Goal: Task Accomplishment & Management: Manage account settings

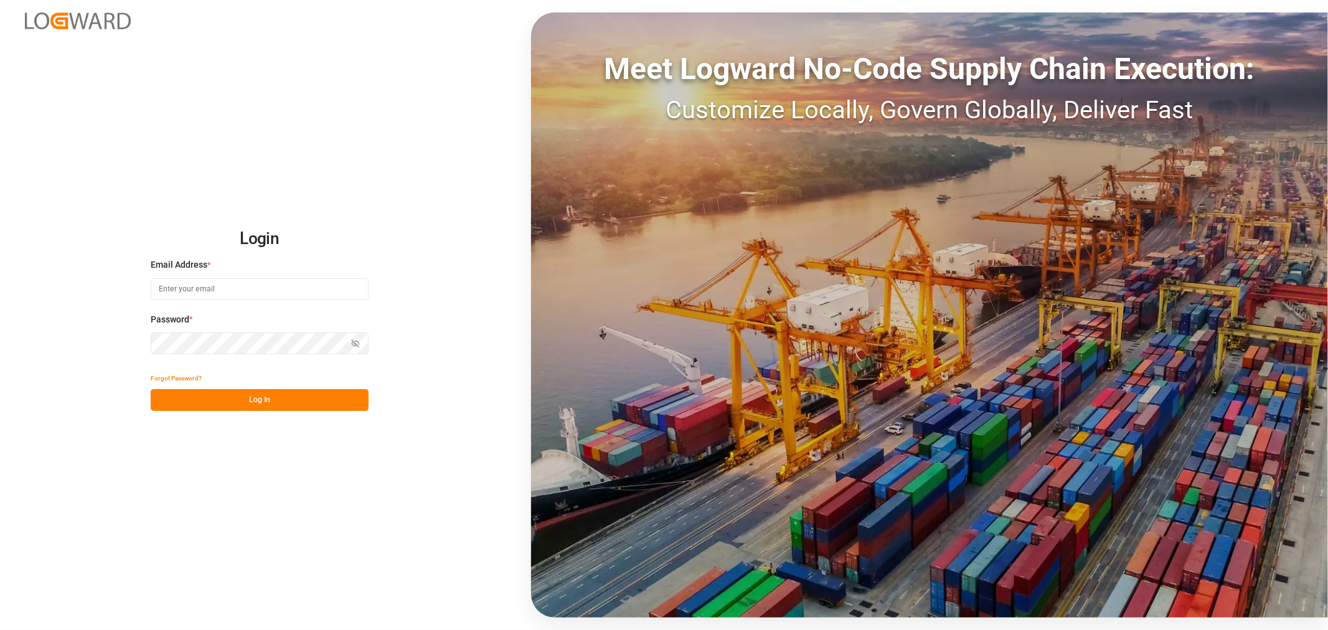
type input "sahar.mosallemi@jamindustries.com"
click at [256, 396] on button "Log In" at bounding box center [260, 400] width 218 height 22
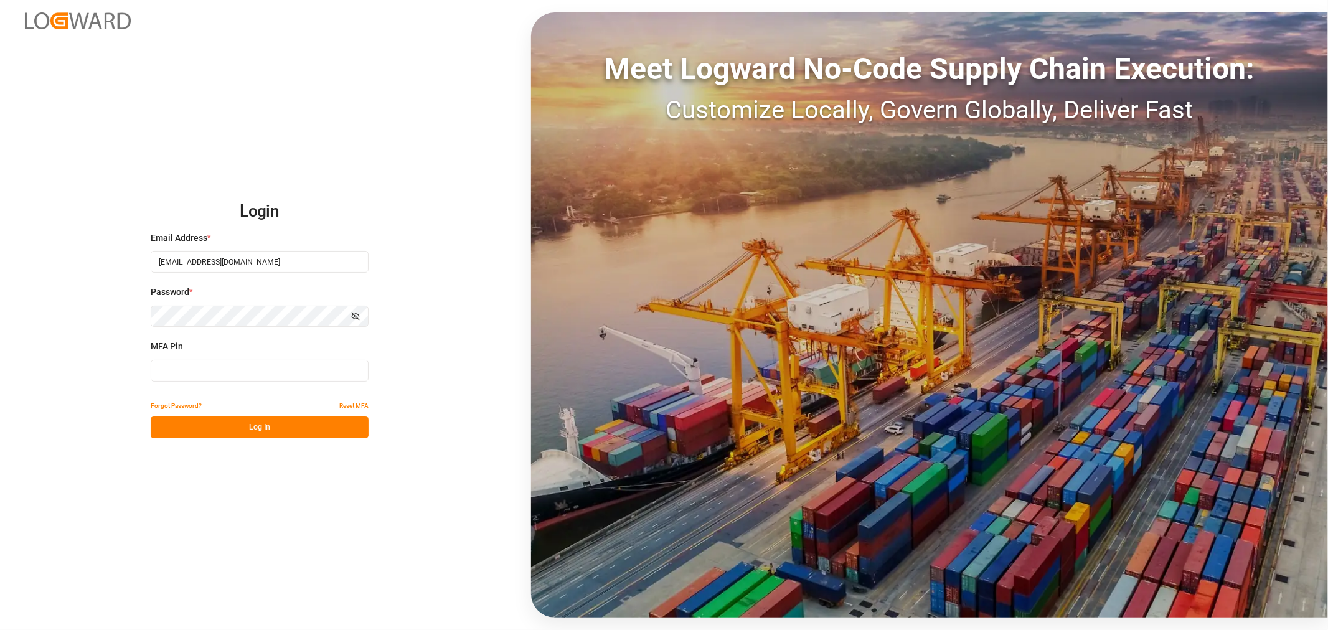
click at [182, 373] on input at bounding box center [260, 371] width 218 height 22
type input "247861"
click at [266, 425] on button "Log In" at bounding box center [260, 427] width 218 height 22
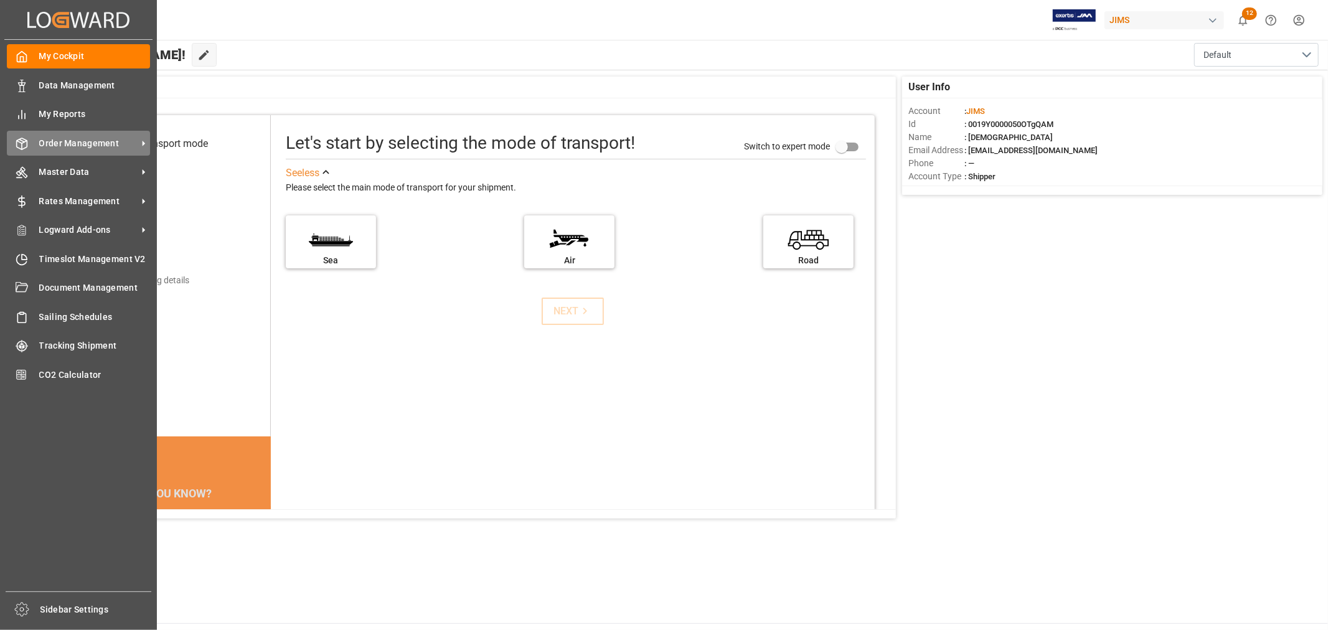
click at [88, 144] on span "Order Management" at bounding box center [88, 143] width 98 height 13
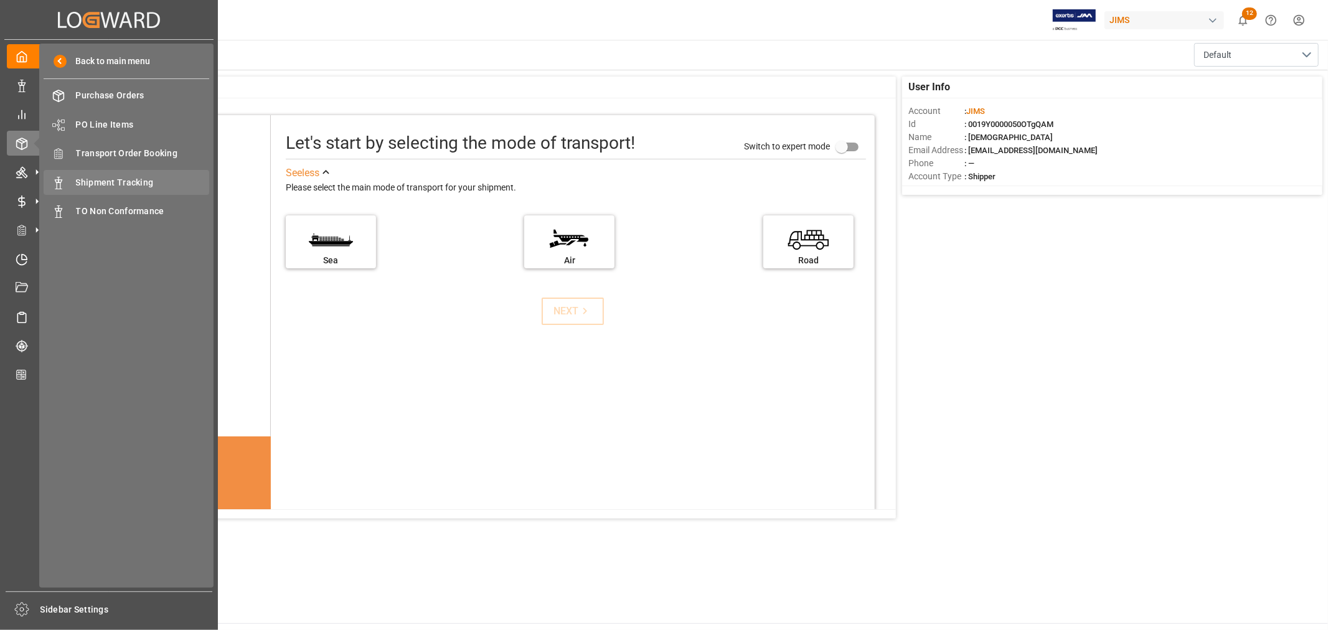
click at [136, 182] on span "Shipment Tracking" at bounding box center [143, 182] width 134 height 13
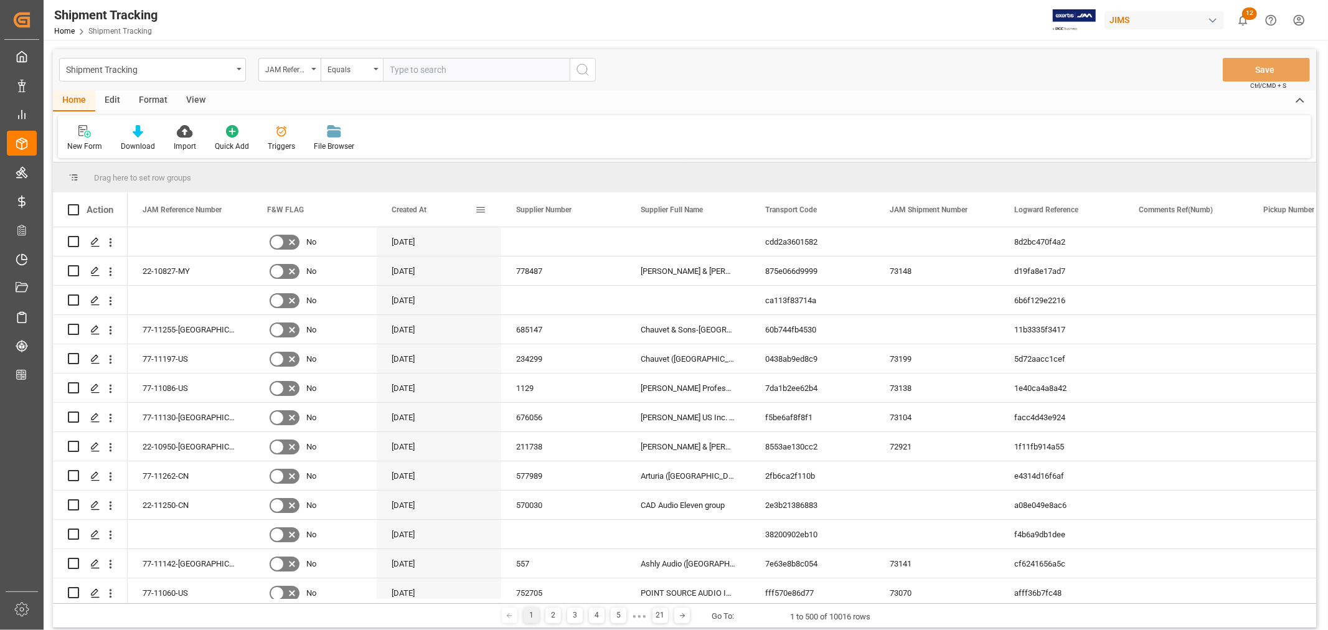
click at [478, 210] on span at bounding box center [480, 209] width 11 height 11
click at [394, 104] on div "Home Edit Format View" at bounding box center [684, 100] width 1263 height 21
click at [312, 70] on icon "open menu" at bounding box center [313, 69] width 5 height 2
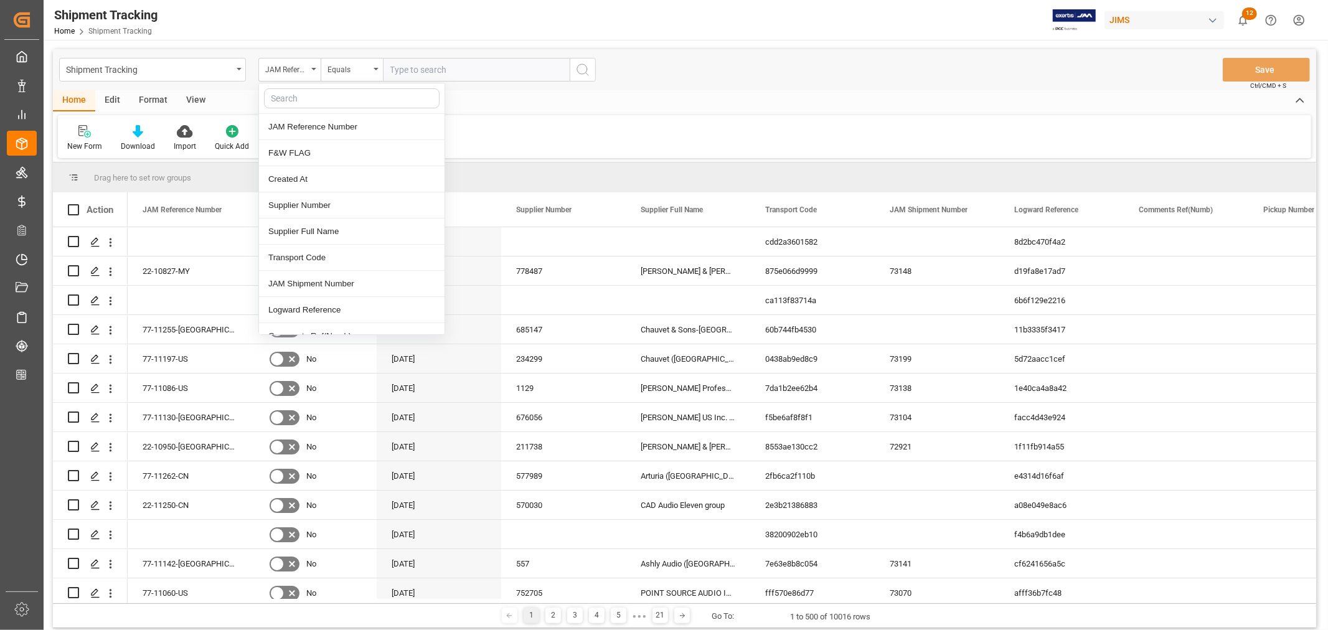
click at [306, 95] on input "text" at bounding box center [352, 98] width 176 height 20
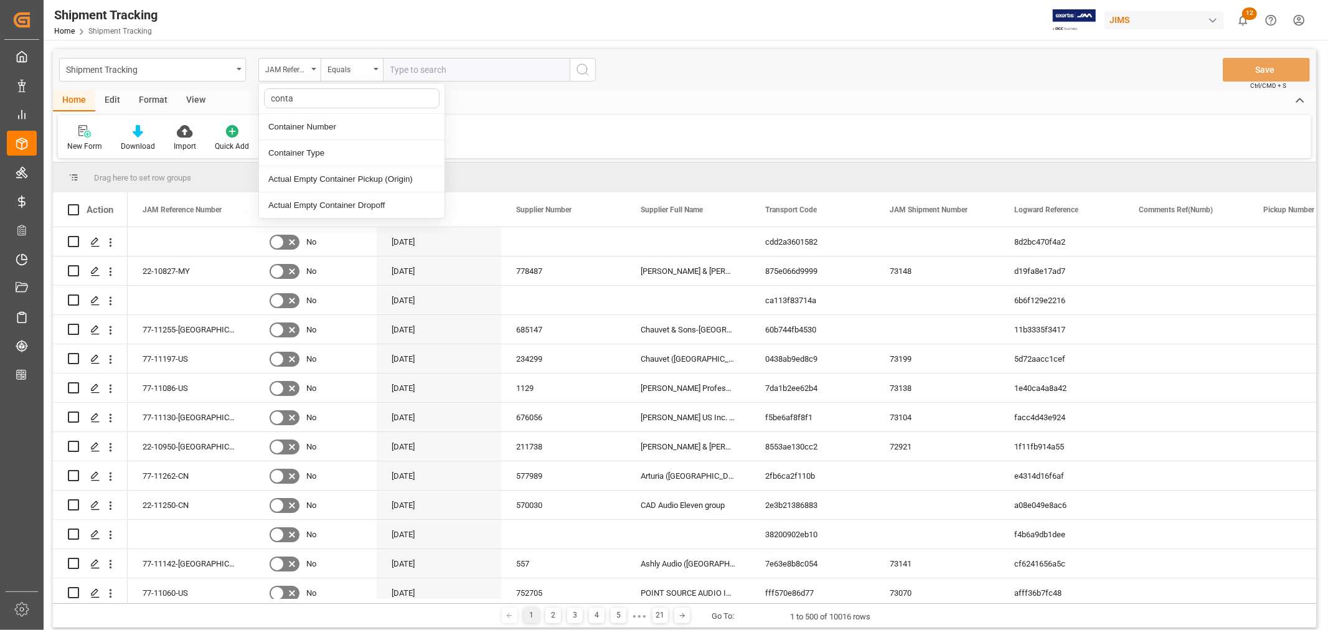
type input "contai"
click at [301, 125] on div "Container Number" at bounding box center [351, 127] width 185 height 26
click at [411, 67] on input "text" at bounding box center [476, 70] width 187 height 24
paste input "dryu9551619"
type input "dryu9551619"
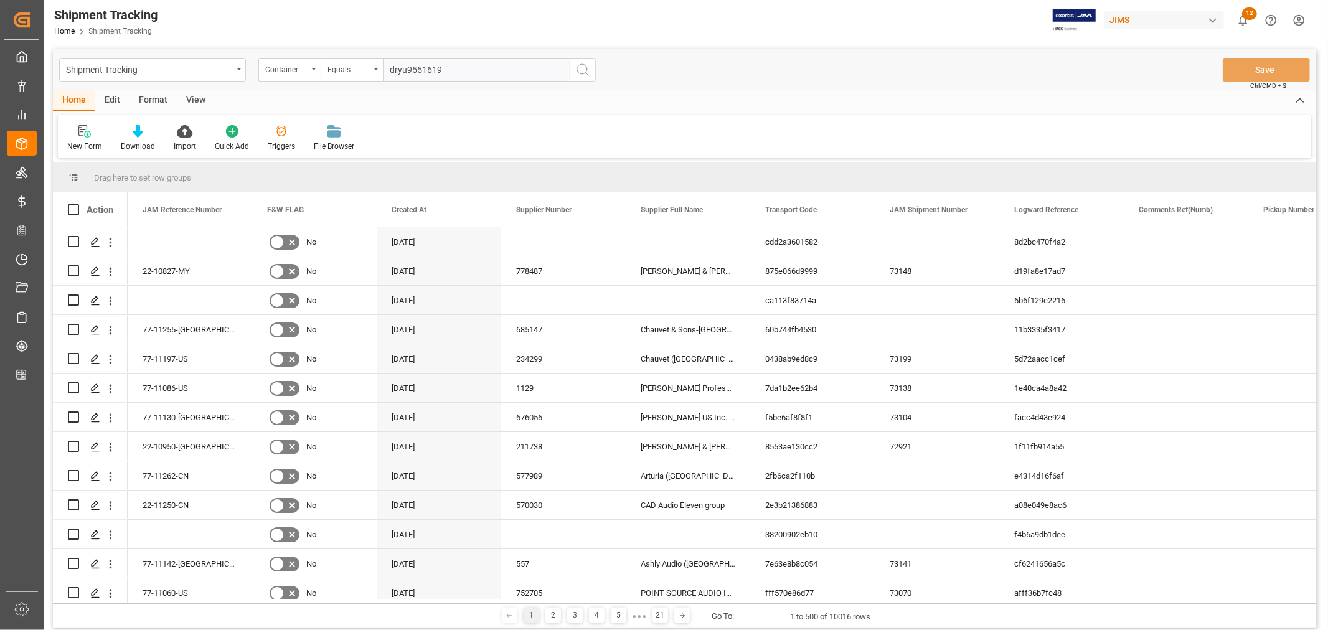
click at [577, 70] on circle "search button" at bounding box center [582, 69] width 10 height 10
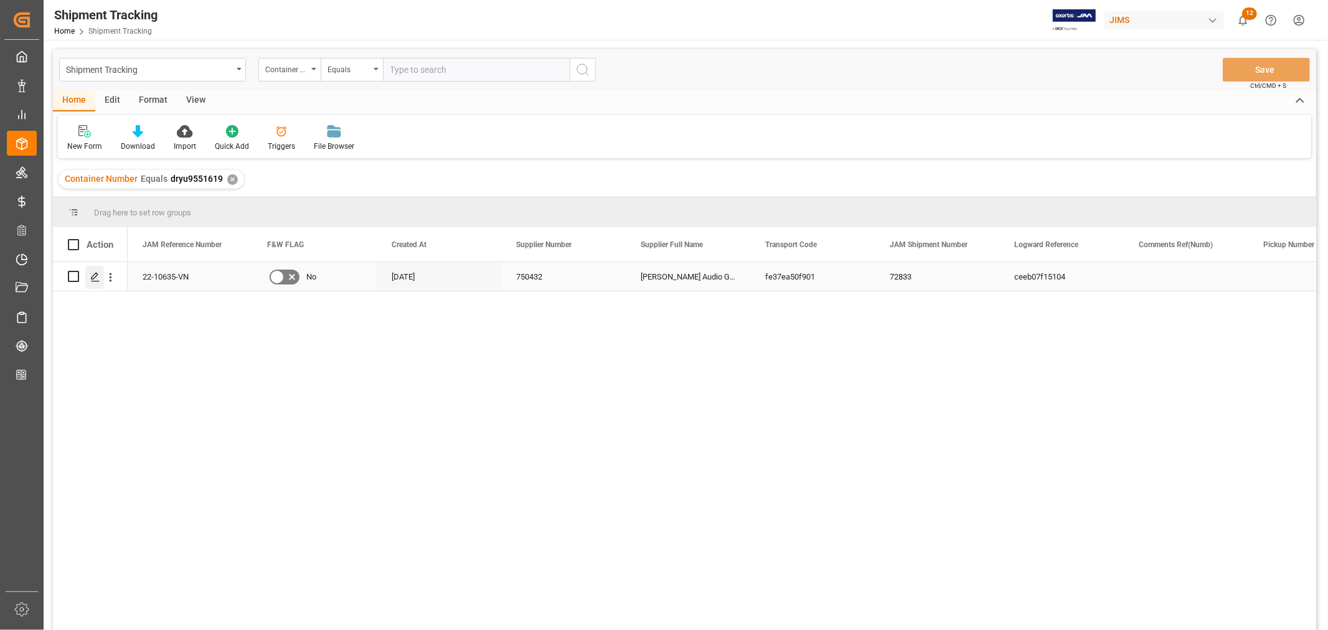
click at [98, 275] on icon "Press SPACE to select this row." at bounding box center [95, 277] width 10 height 10
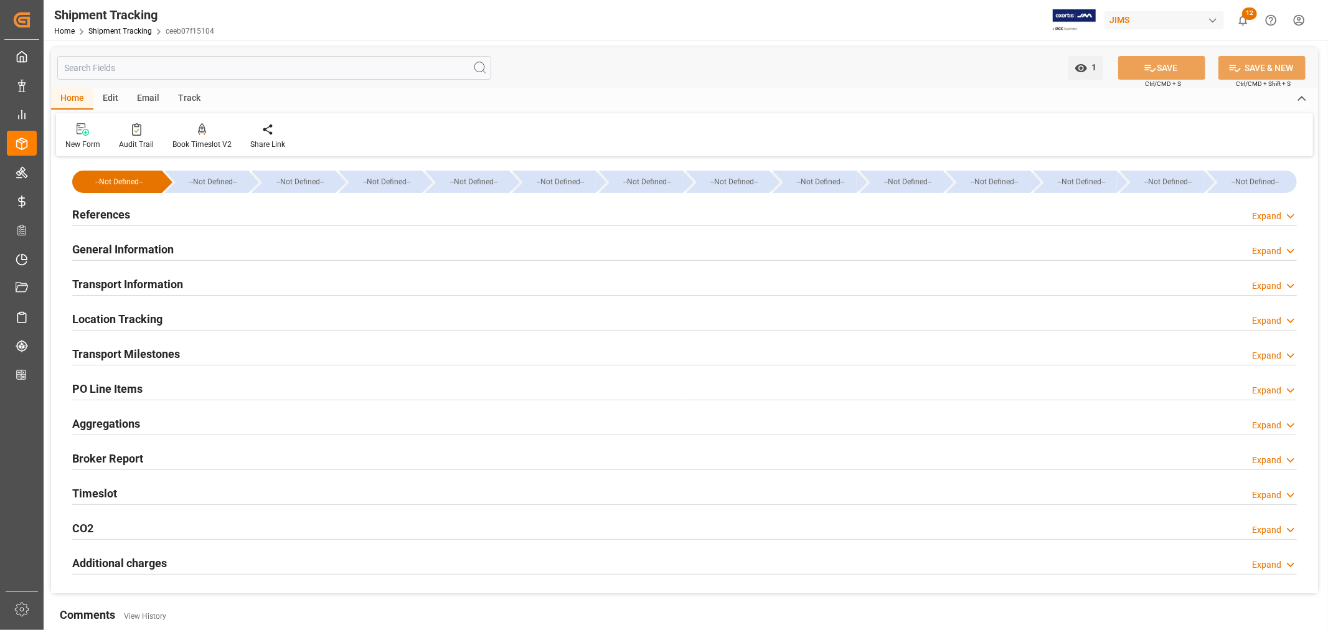
type input "20-08-2025 00:00"
type input "21-08-2025 00:00"
type input "[DATE]"
type input "23-08-2025"
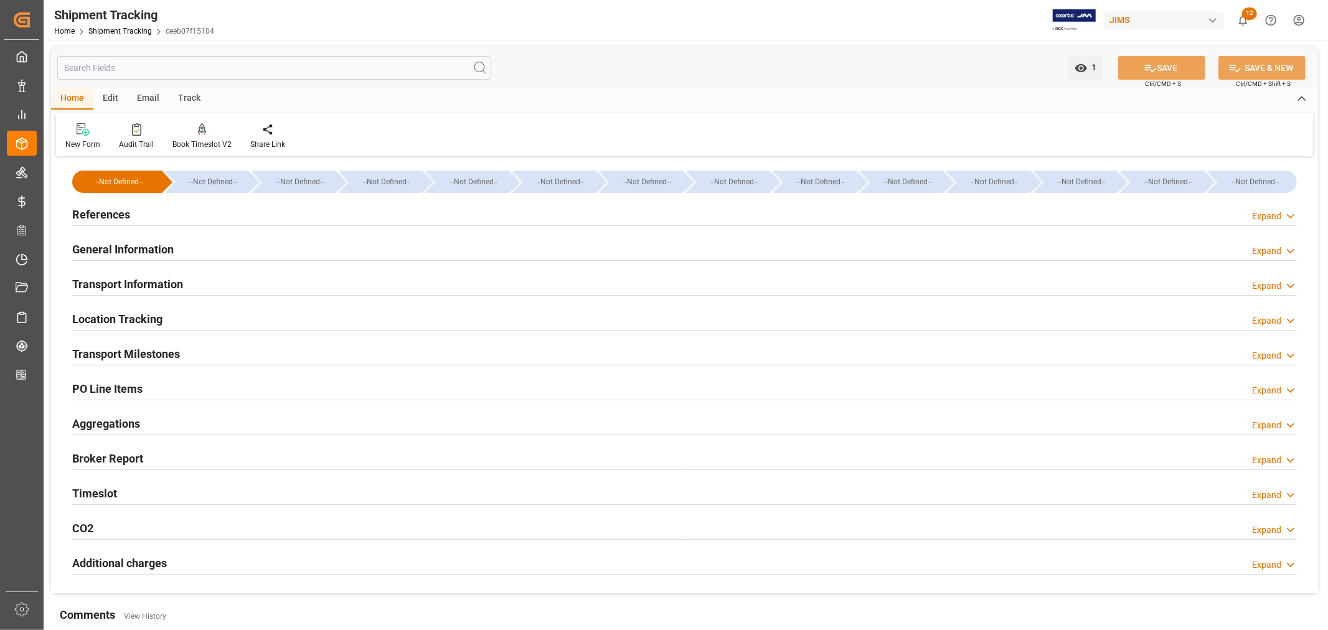
type input "26-08-2025 00:00"
type input "25-08-2025 16:30"
type input "[DATE]"
type input "19-09-2025 06:00"
type input "[DATE]"
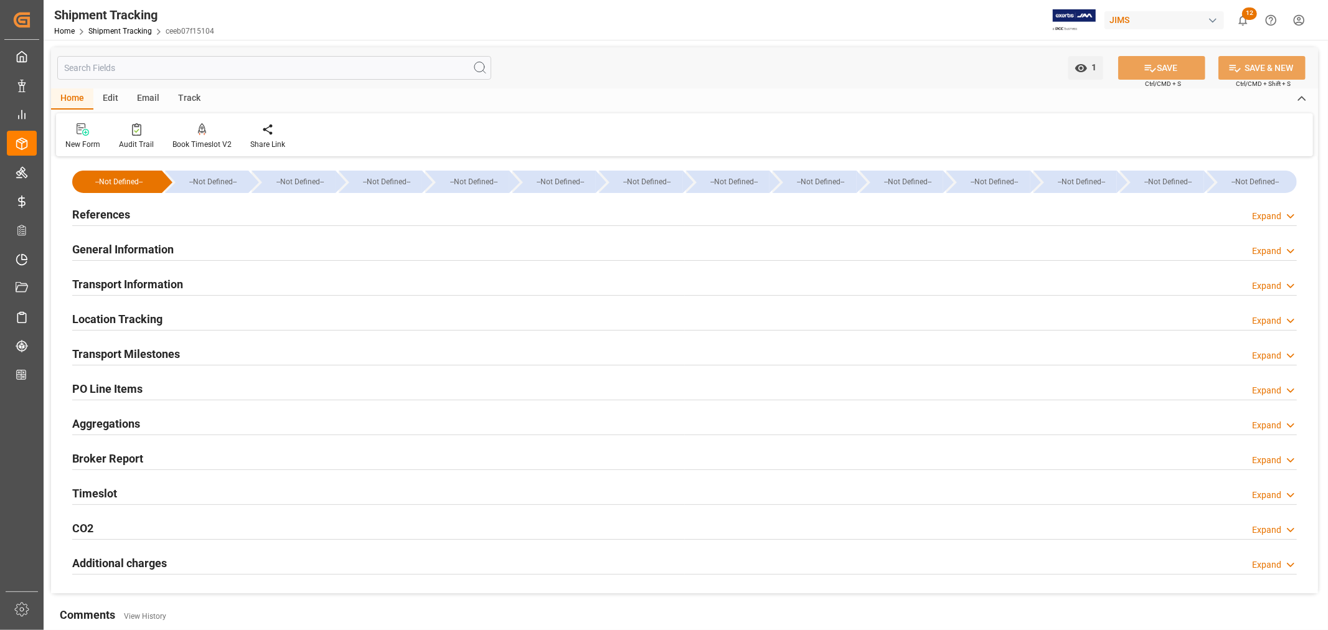
type input "[DATE]"
type input "[DATE] 00:00"
click at [144, 350] on h2 "Transport Milestones" at bounding box center [126, 353] width 108 height 17
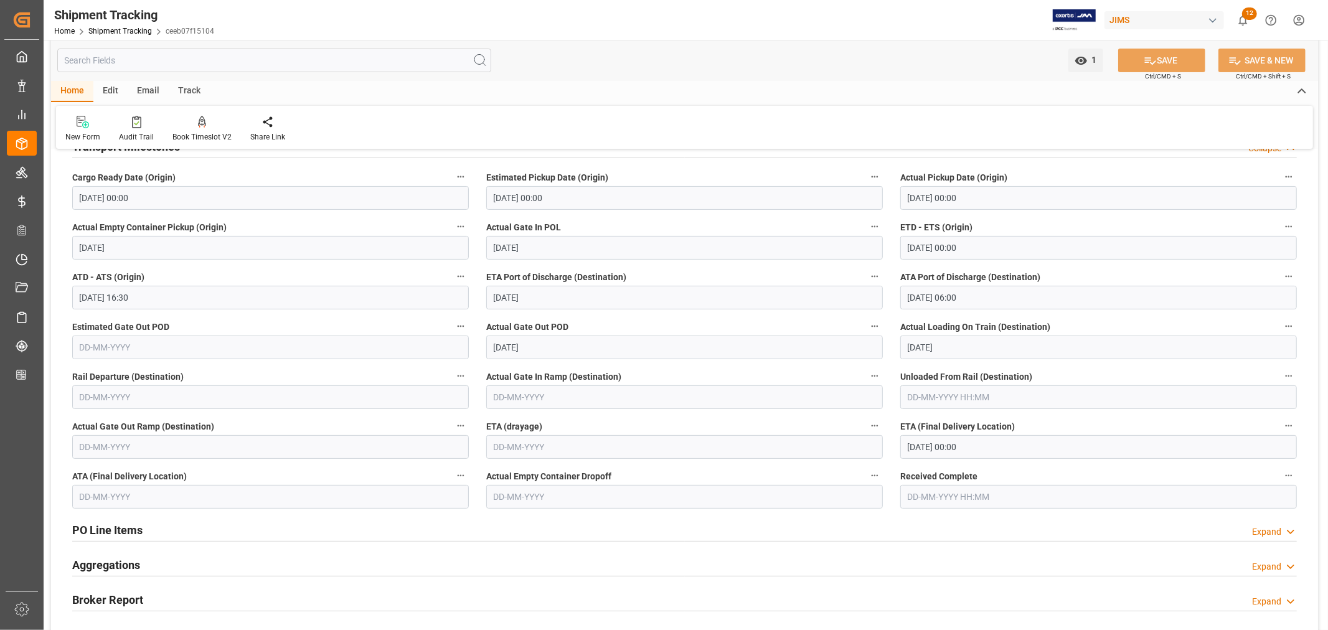
scroll to position [553, 0]
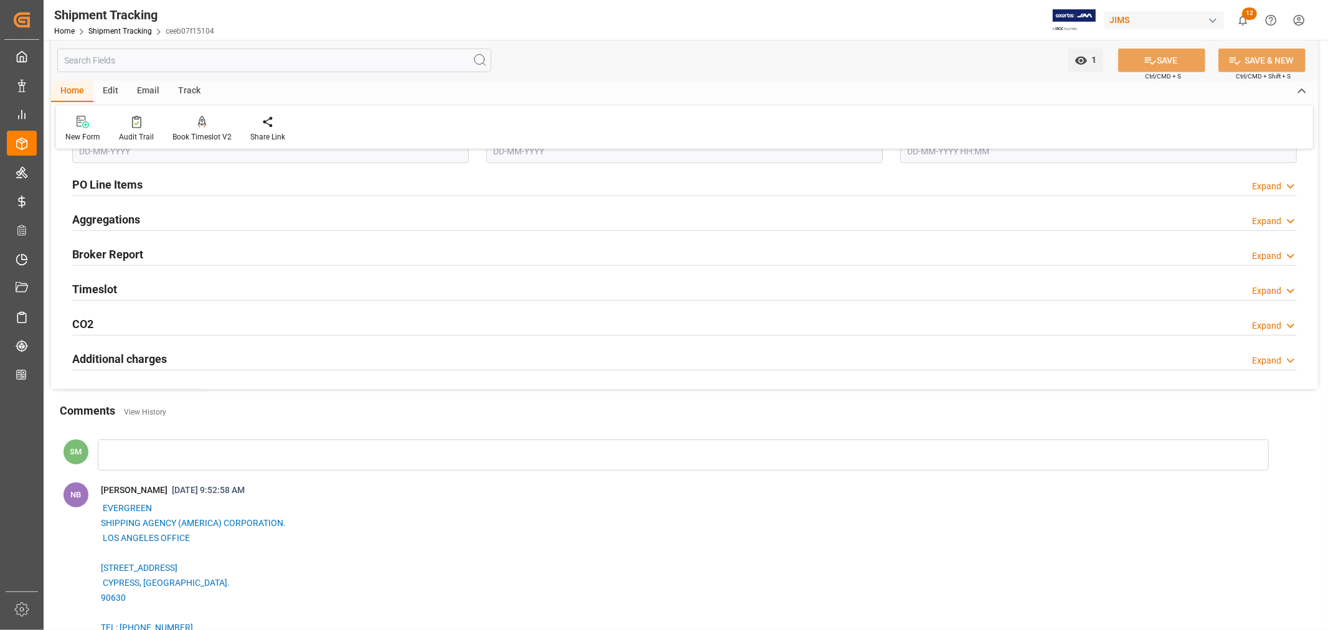
click at [95, 290] on h2 "Timeslot" at bounding box center [94, 289] width 45 height 17
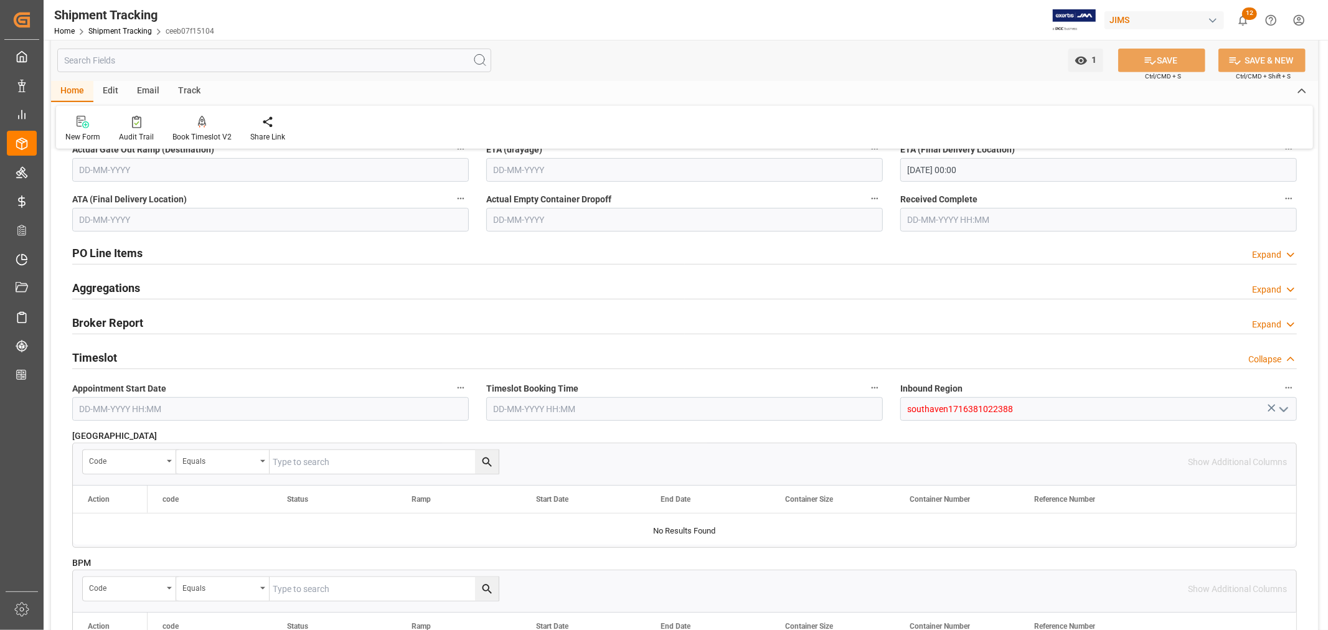
scroll to position [484, 0]
click at [109, 357] on h2 "Timeslot" at bounding box center [94, 358] width 45 height 17
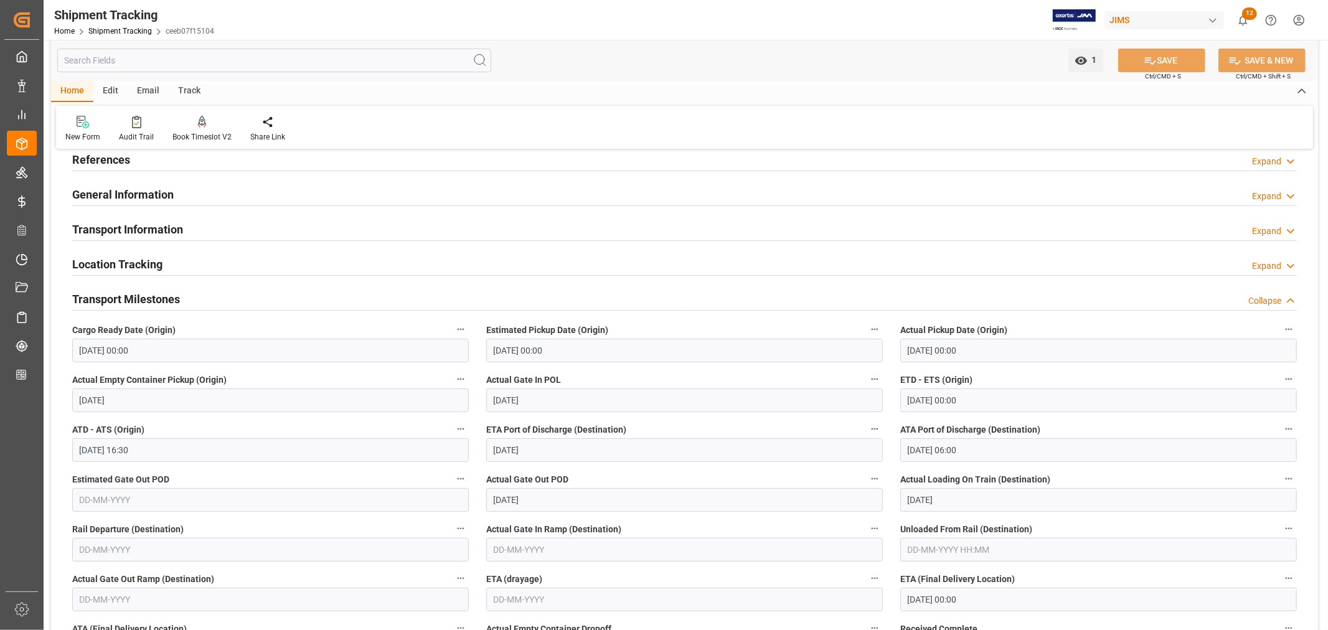
scroll to position [0, 0]
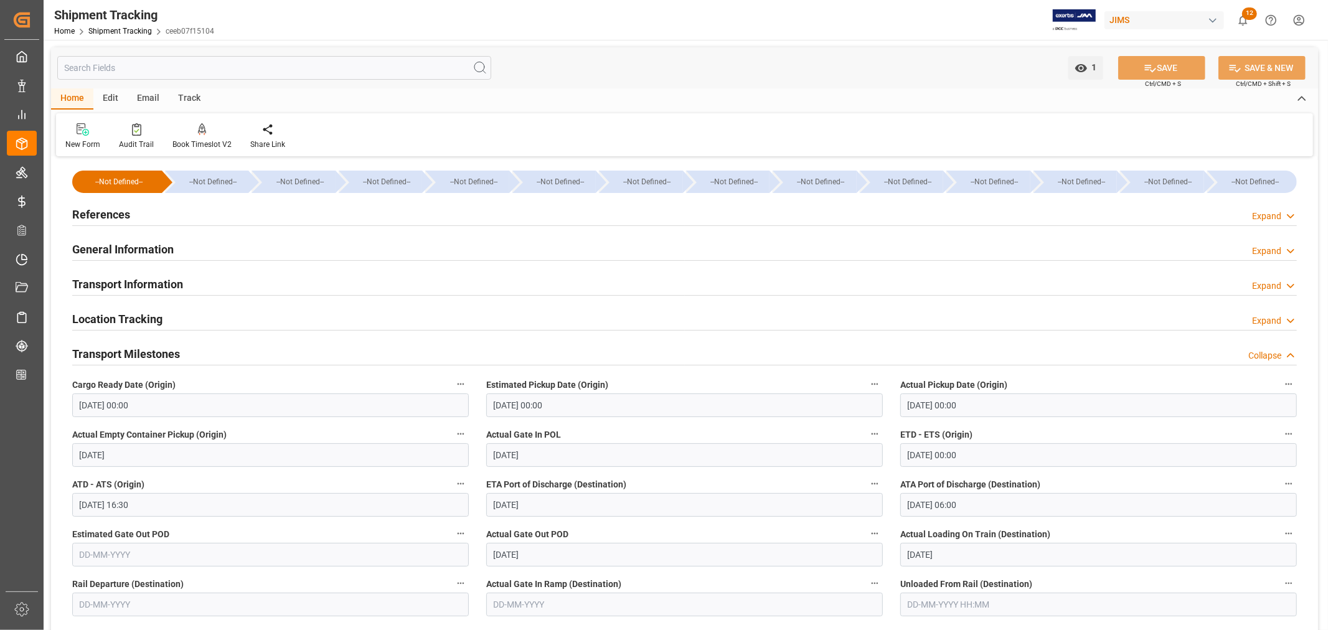
click at [136, 284] on h2 "Transport Information" at bounding box center [127, 284] width 111 height 17
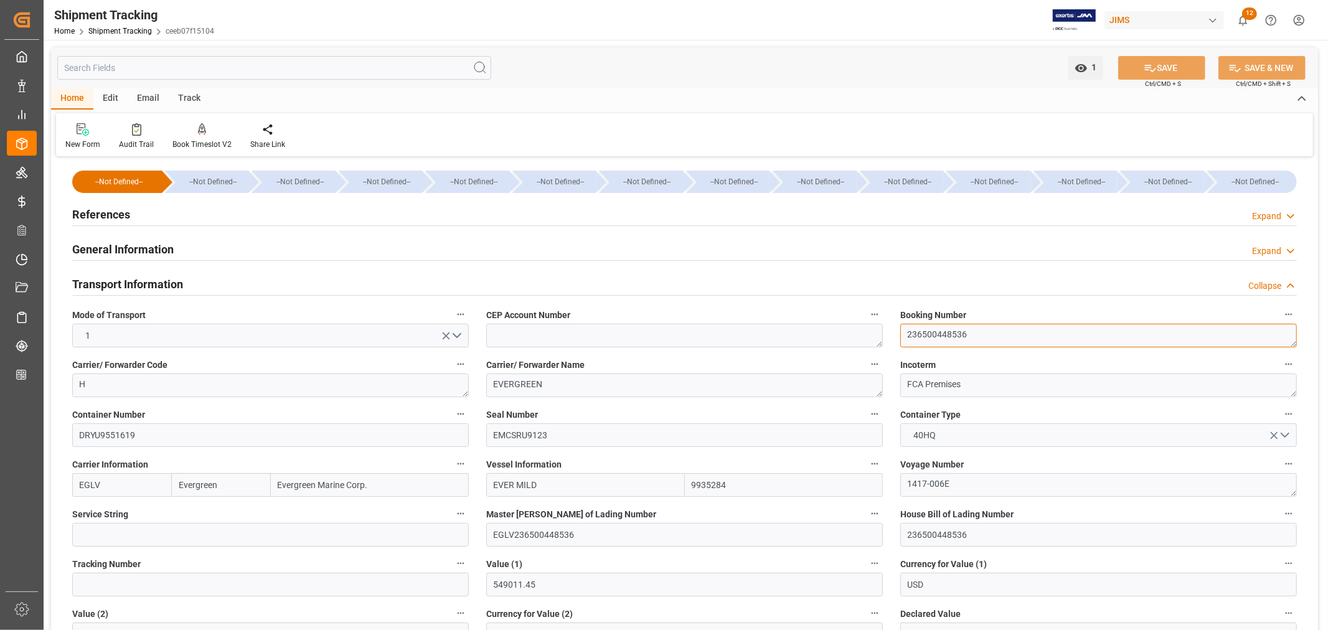
click at [917, 336] on textarea "236500448536" at bounding box center [1098, 336] width 396 height 24
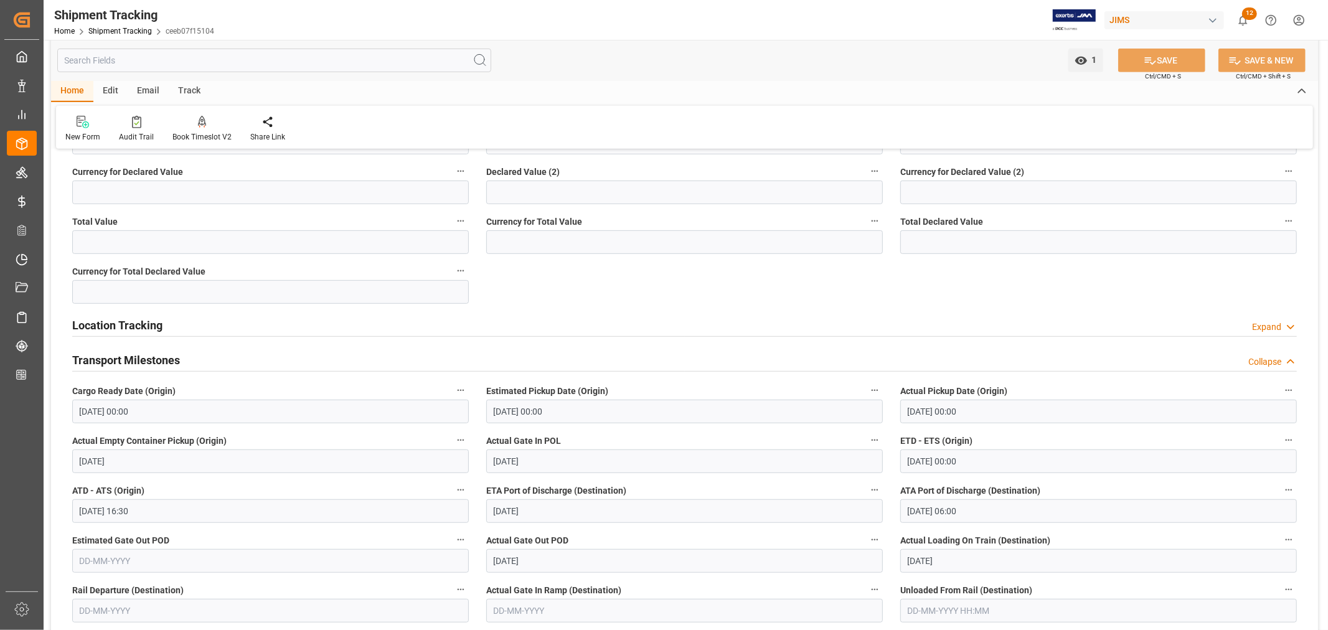
scroll to position [692, 0]
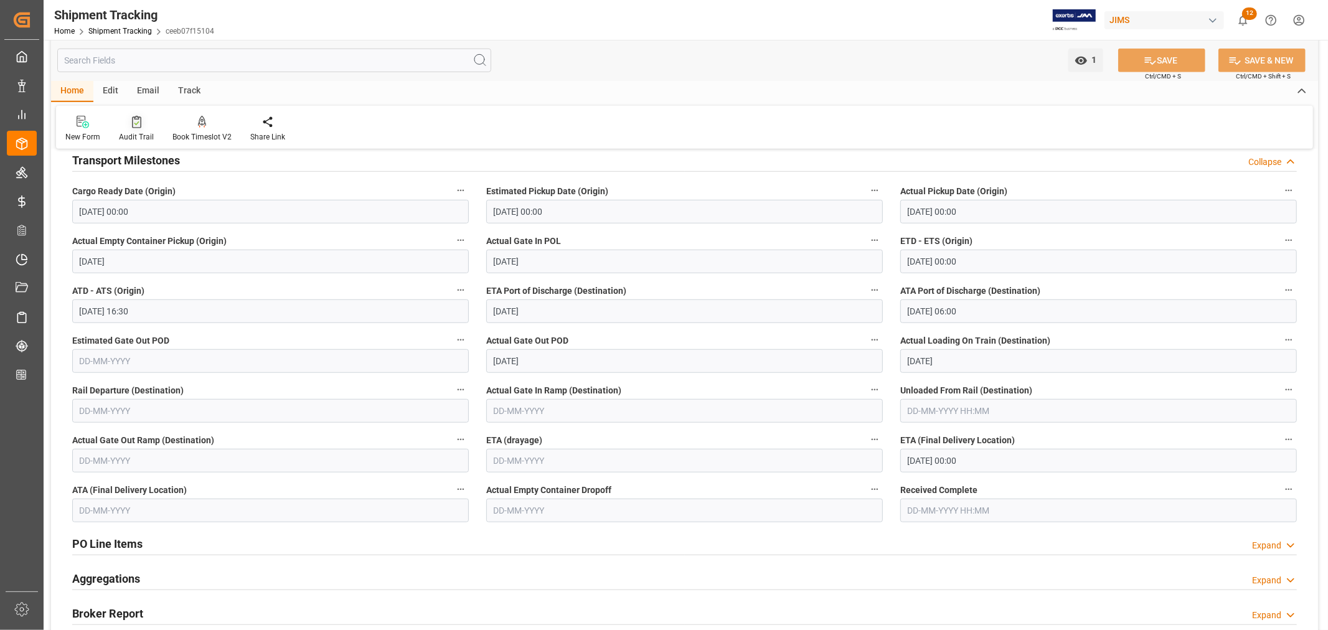
click at [135, 136] on div "Audit Trail" at bounding box center [136, 136] width 35 height 11
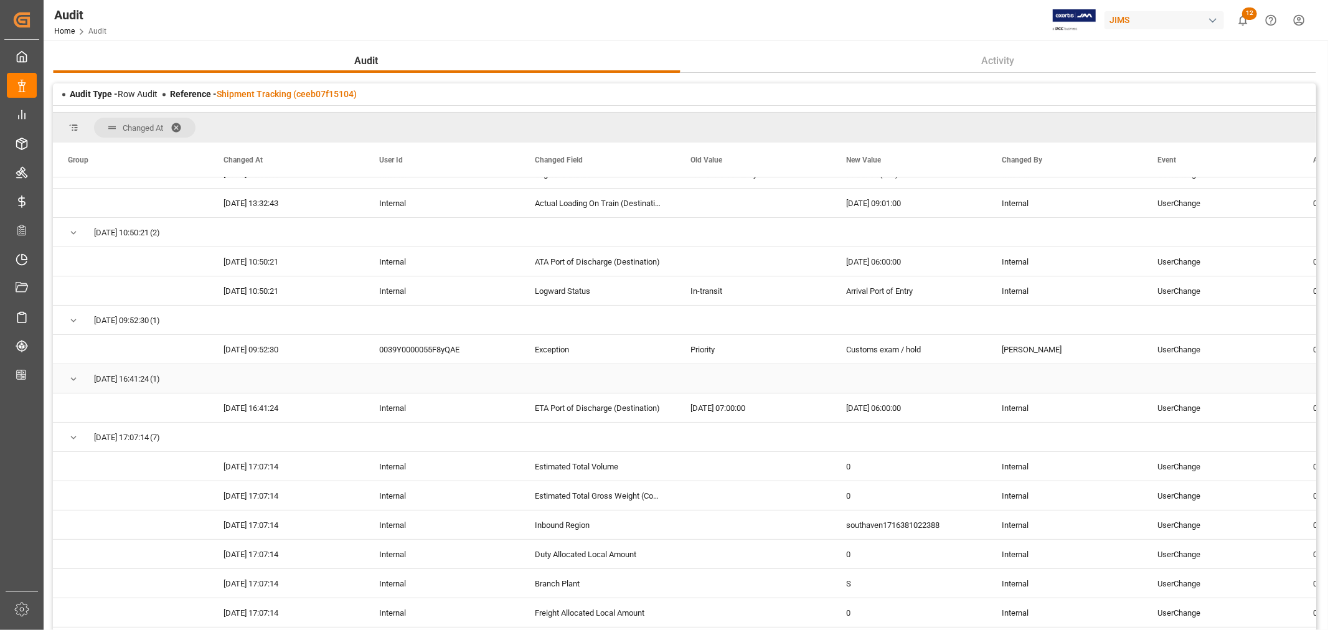
scroll to position [486, 0]
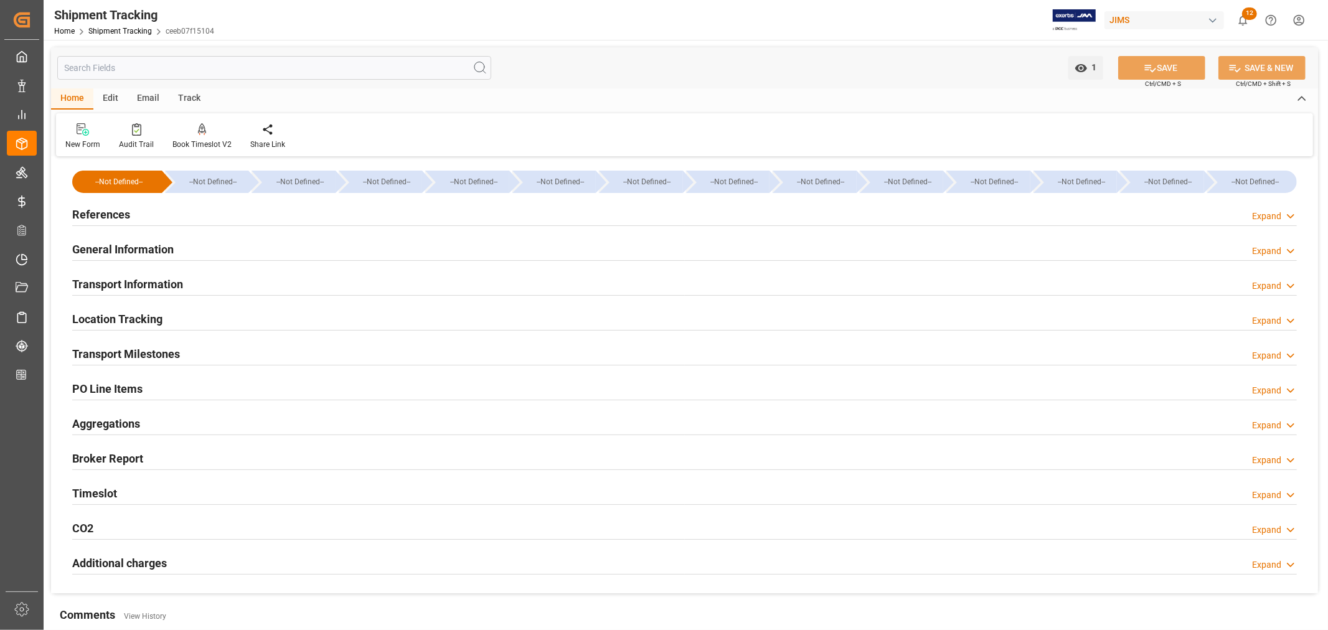
click at [133, 344] on div "Transport Milestones" at bounding box center [126, 353] width 108 height 24
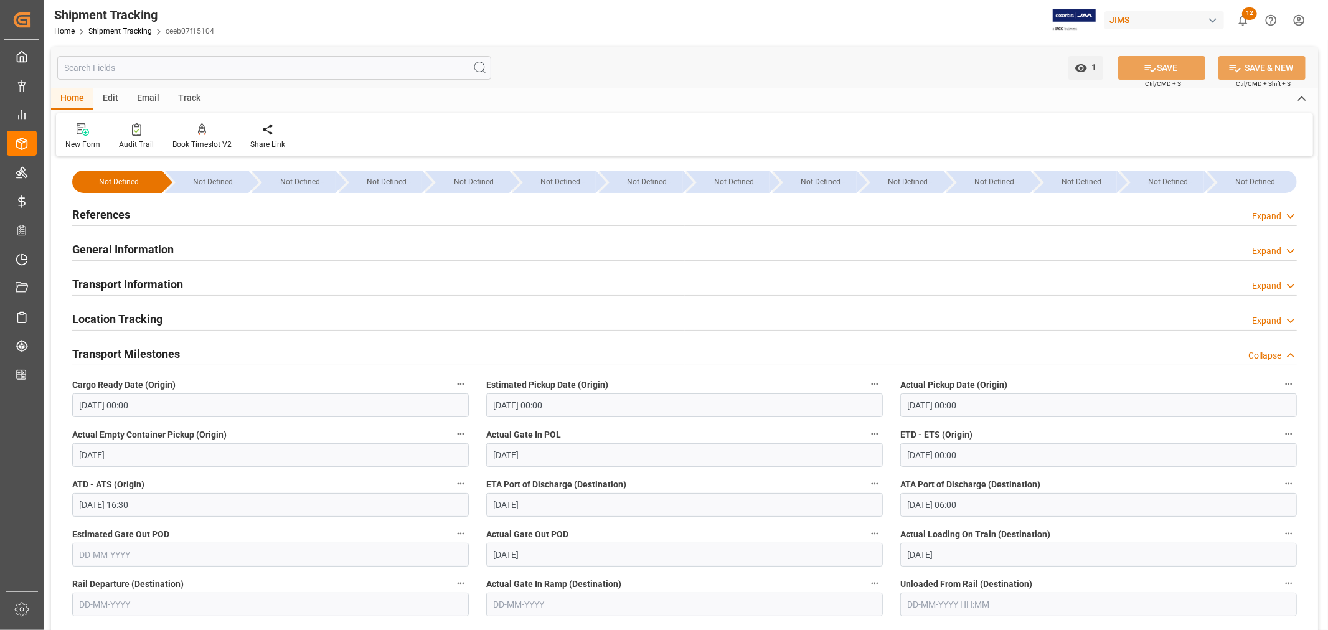
click at [152, 251] on h2 "General Information" at bounding box center [122, 249] width 101 height 17
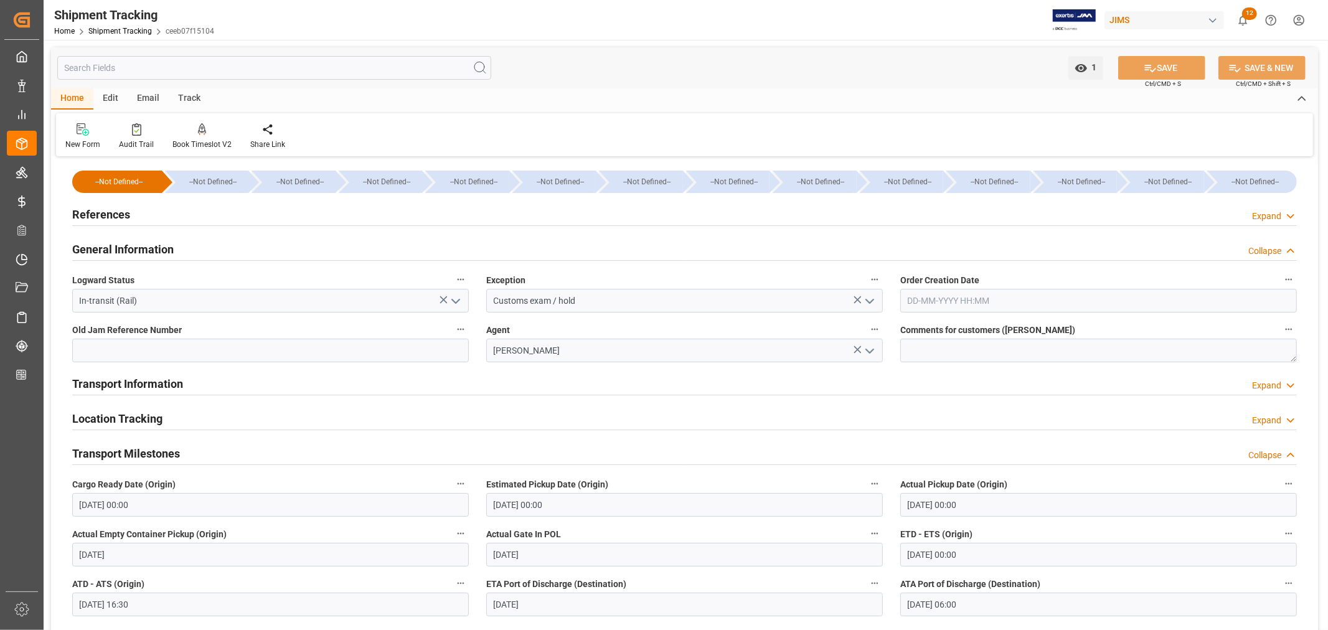
click at [118, 218] on h2 "References" at bounding box center [101, 214] width 58 height 17
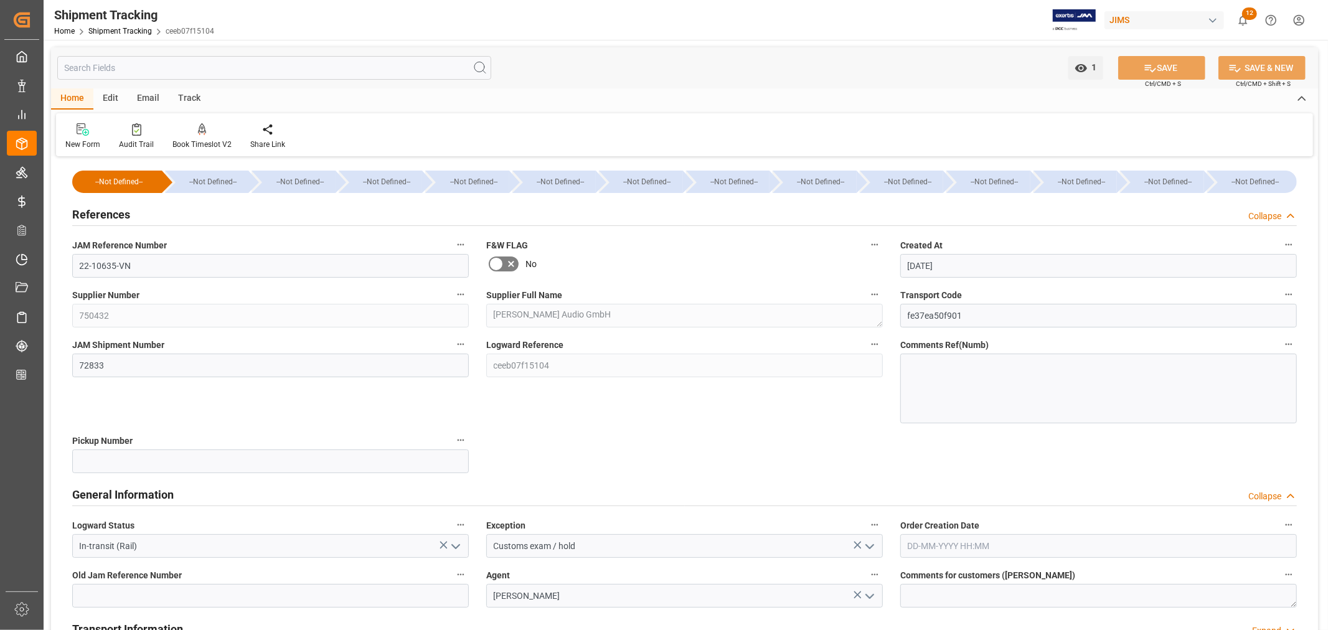
click at [95, 213] on h2 "References" at bounding box center [101, 214] width 58 height 17
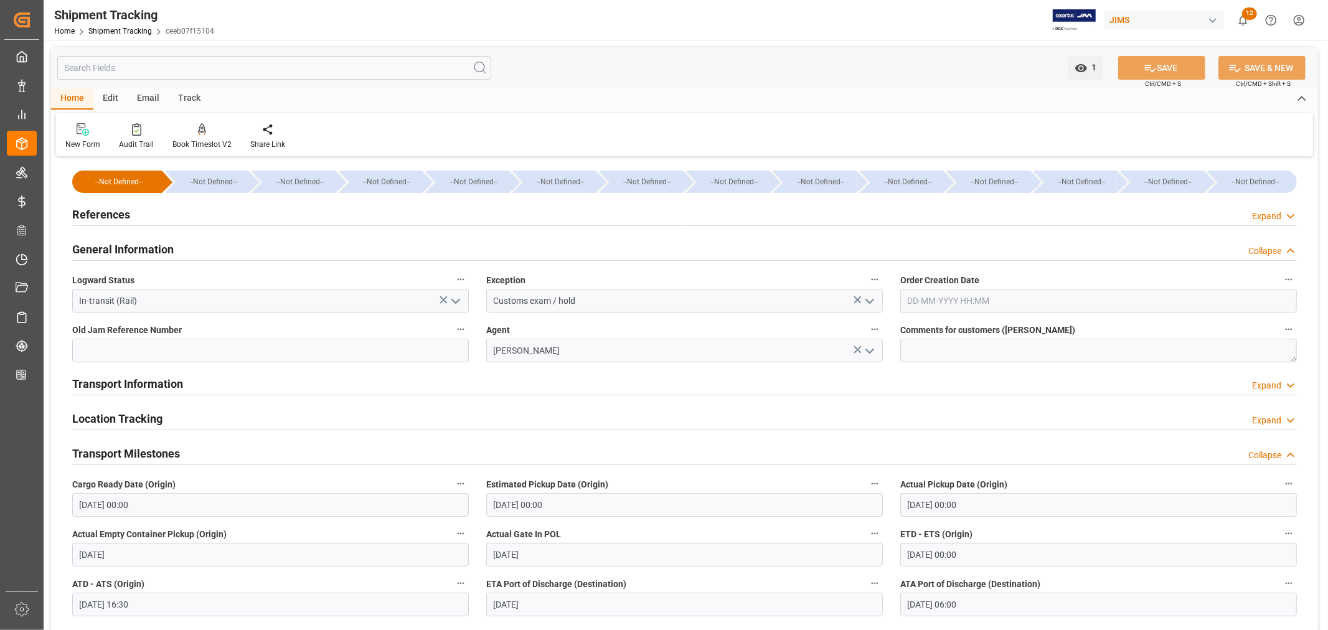
click at [122, 250] on h2 "General Information" at bounding box center [122, 249] width 101 height 17
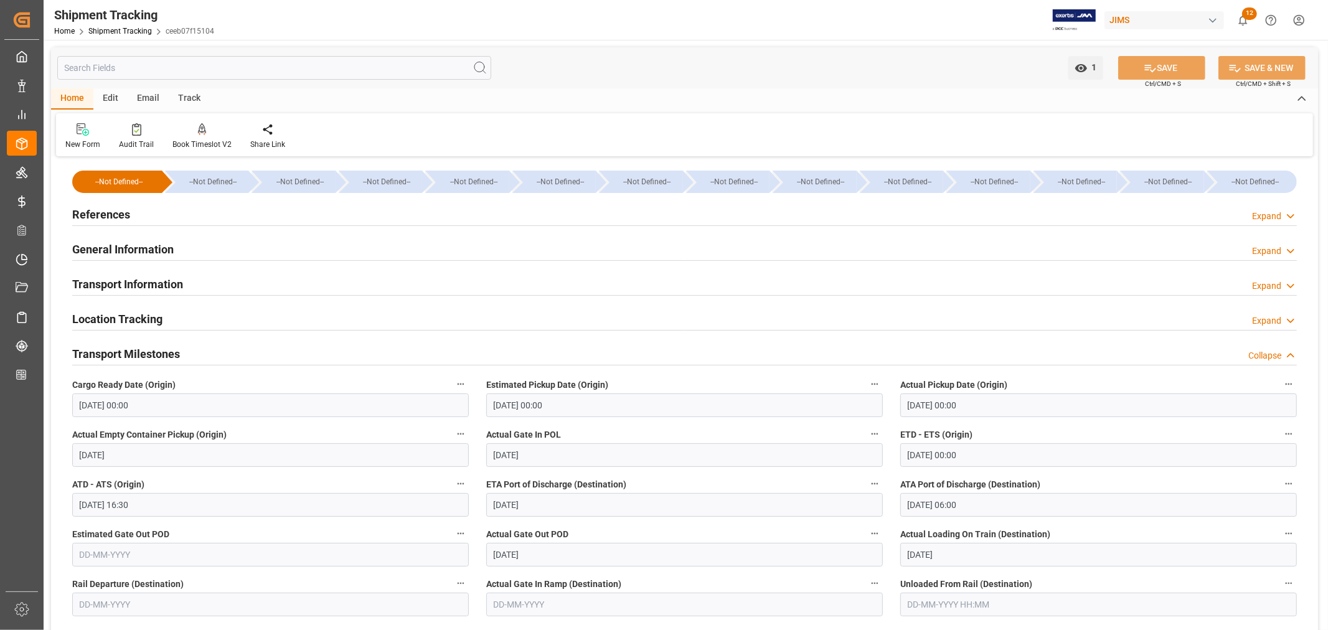
click at [115, 289] on h2 "Transport Information" at bounding box center [127, 284] width 111 height 17
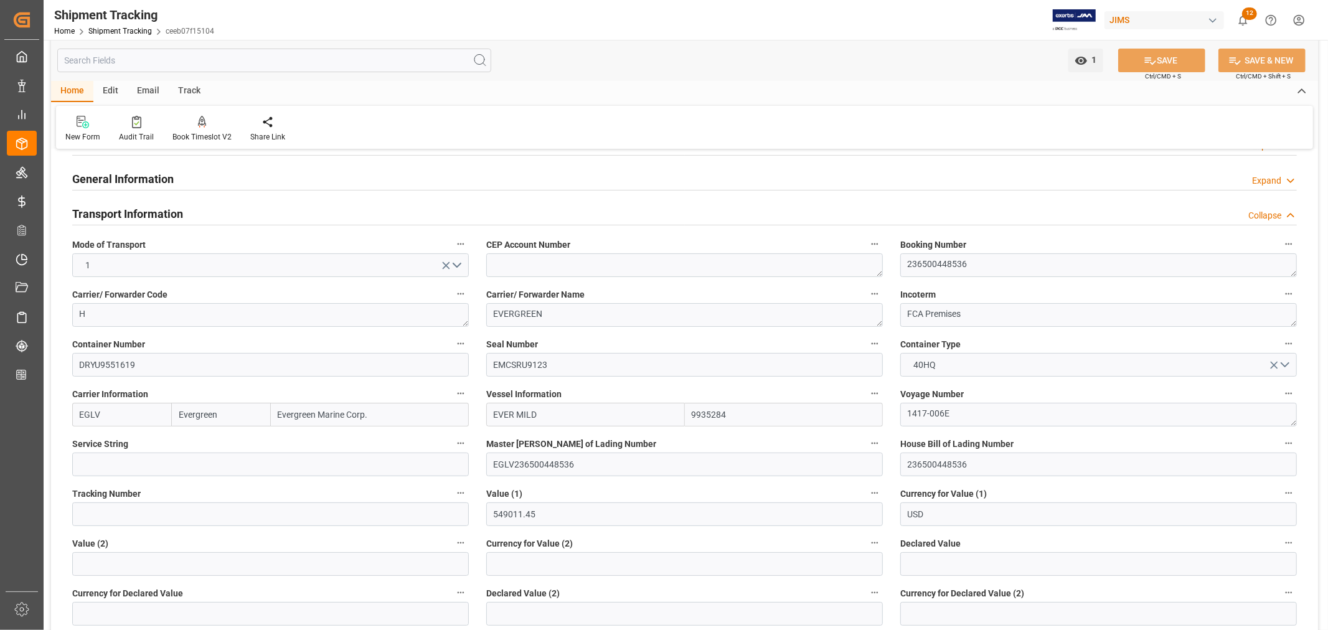
scroll to position [69, 0]
click at [931, 265] on textarea "236500448536" at bounding box center [1098, 267] width 396 height 24
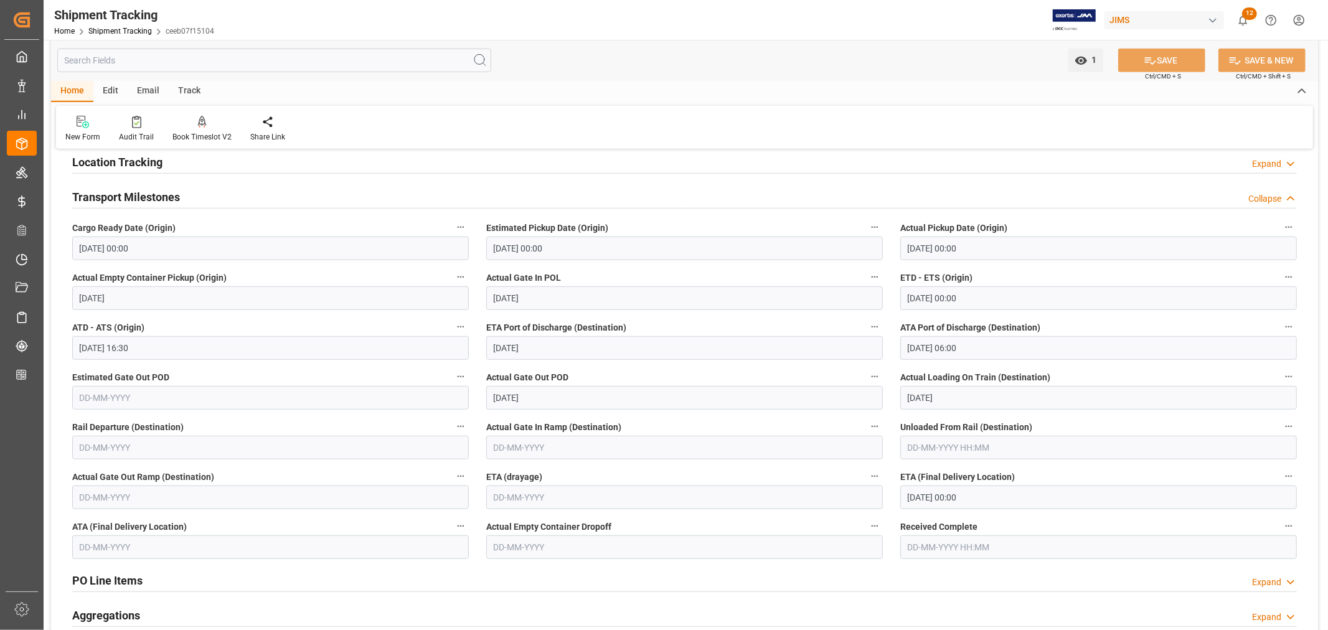
scroll to position [692, 0]
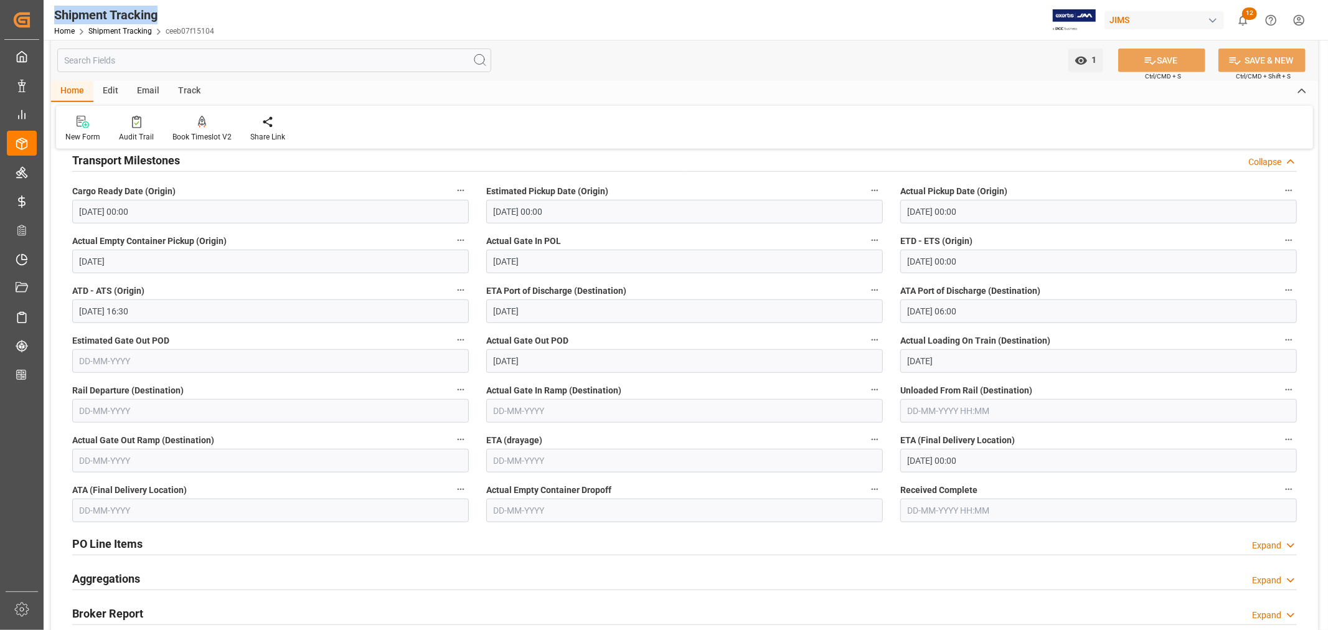
drag, startPoint x: 166, startPoint y: 16, endPoint x: 52, endPoint y: 17, distance: 114.5
click at [52, 17] on div "Shipment Tracking Home Shipment Tracking ceeb07f15104" at bounding box center [134, 20] width 169 height 40
click at [698, 89] on div "Home Edit Email Track" at bounding box center [684, 91] width 1267 height 21
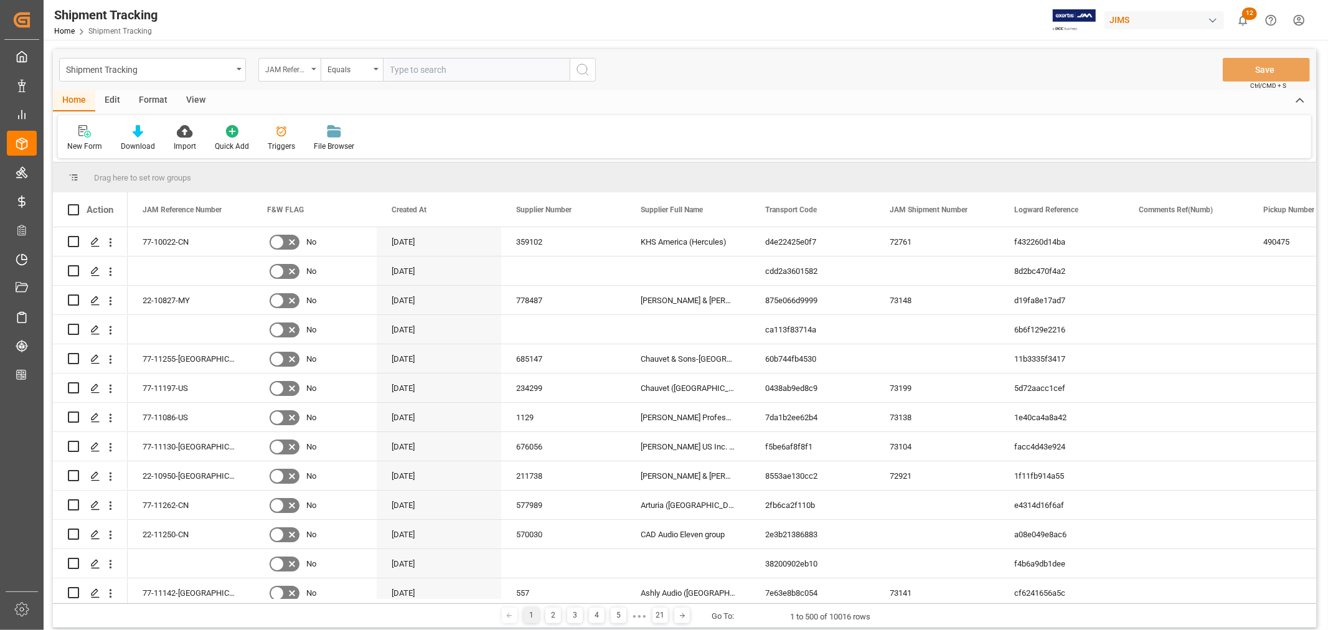
click at [313, 69] on icon "open menu" at bounding box center [313, 69] width 5 height 2
type input "container"
click at [291, 123] on div "Container Number" at bounding box center [351, 127] width 185 height 26
click at [433, 70] on input "text" at bounding box center [476, 70] width 187 height 24
paste input "fanu1452932"
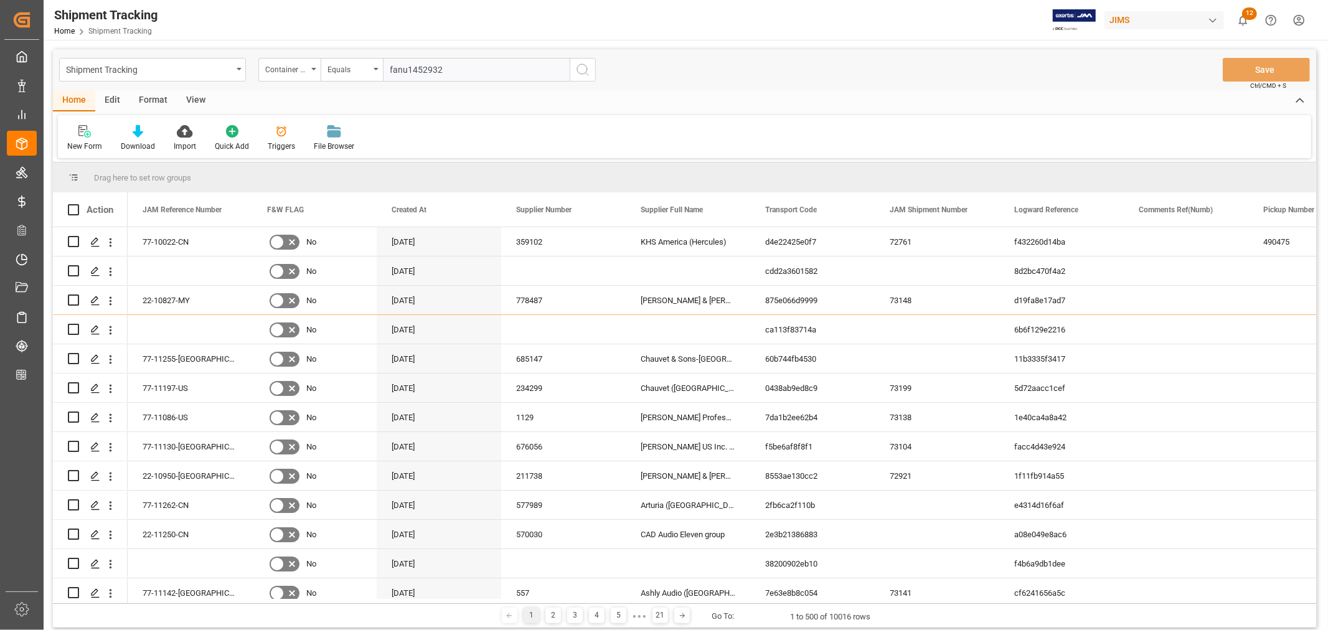
type input "fanu1452932"
click at [586, 70] on icon "search button" at bounding box center [582, 69] width 15 height 15
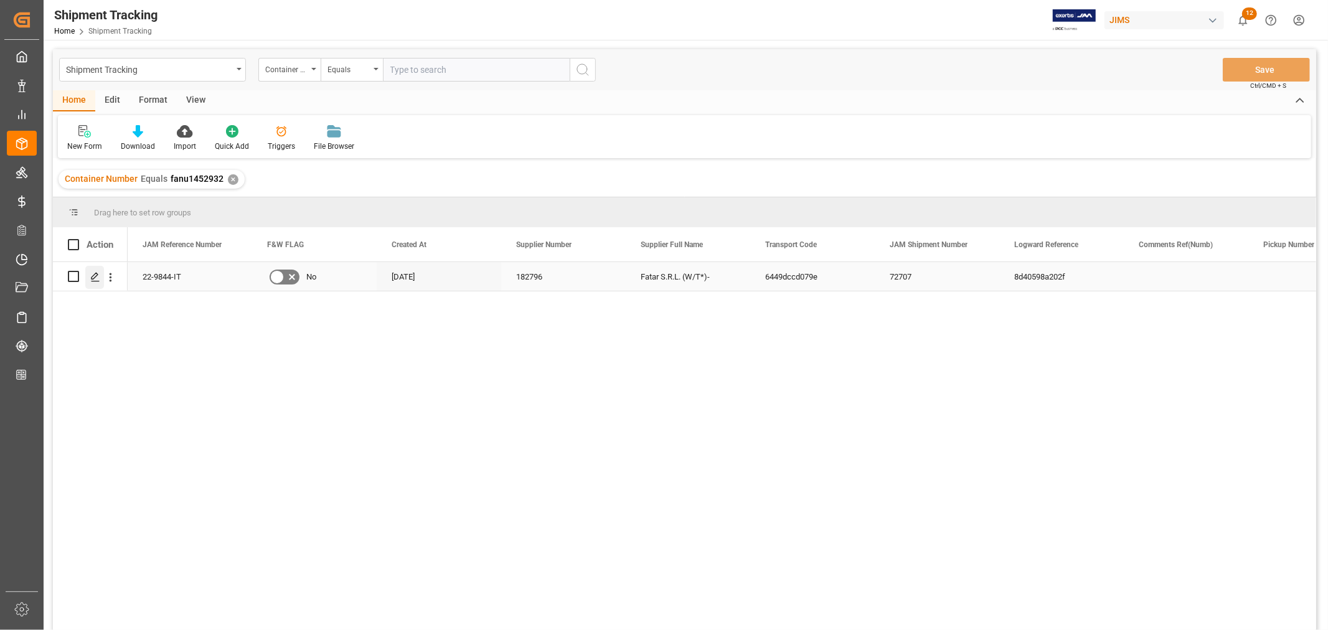
click at [91, 276] on icon "Press SPACE to select this row." at bounding box center [95, 277] width 10 height 10
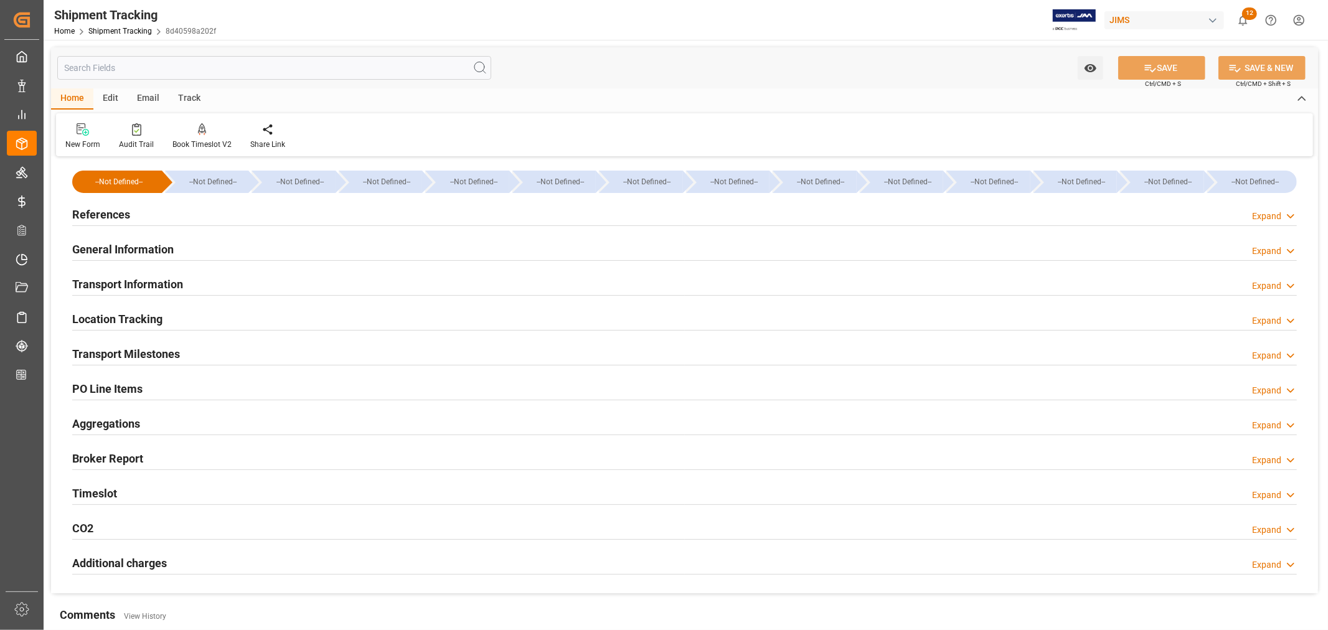
type input "[DATE] 00:00"
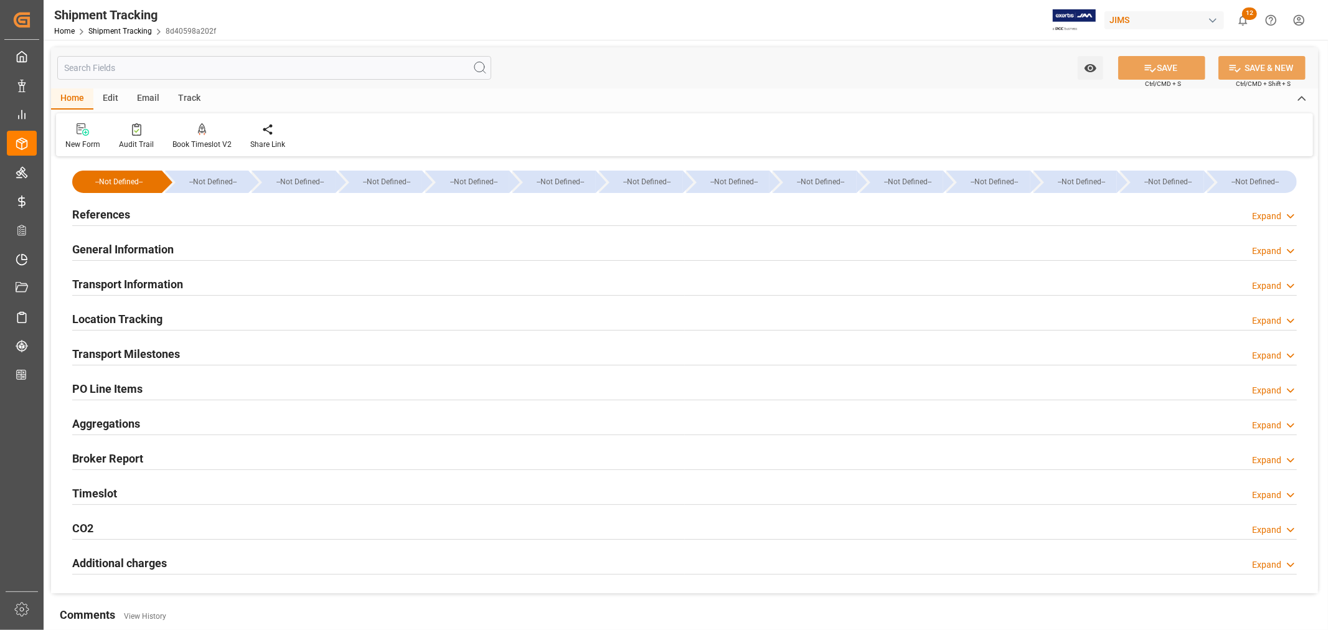
type input "[DATE]"
type input "[DATE] 00:00"
click at [165, 357] on h2 "Transport Milestones" at bounding box center [126, 353] width 108 height 17
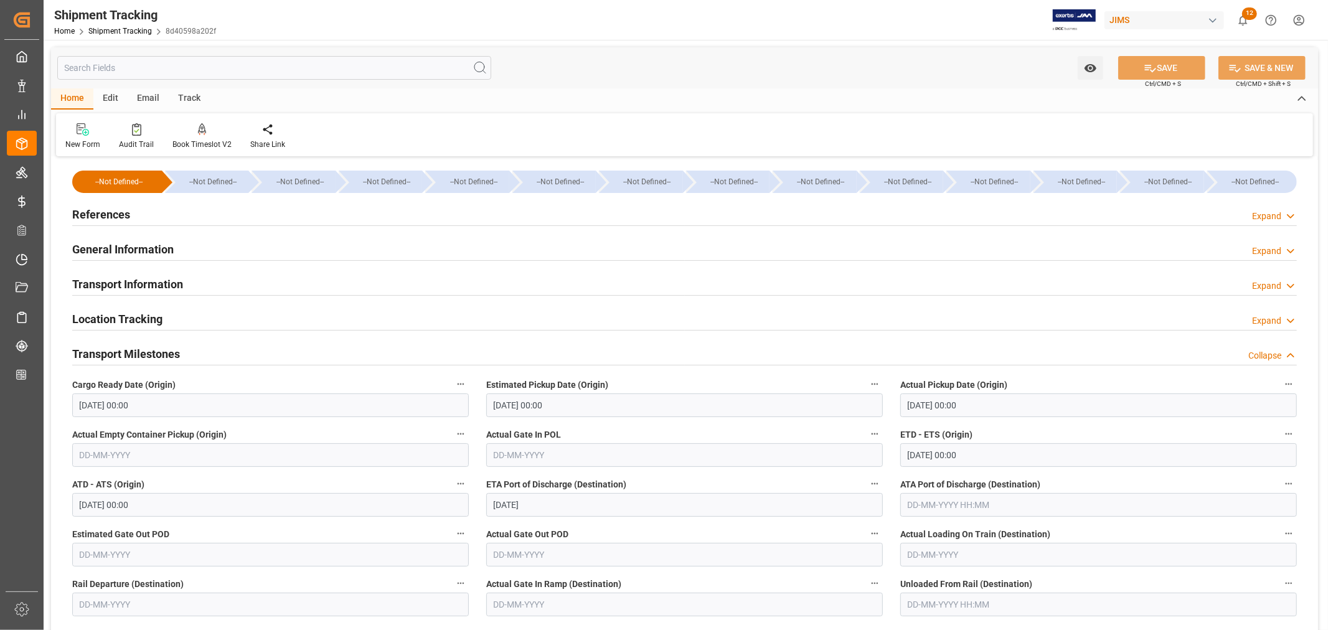
click at [120, 285] on h2 "Transport Information" at bounding box center [127, 284] width 111 height 17
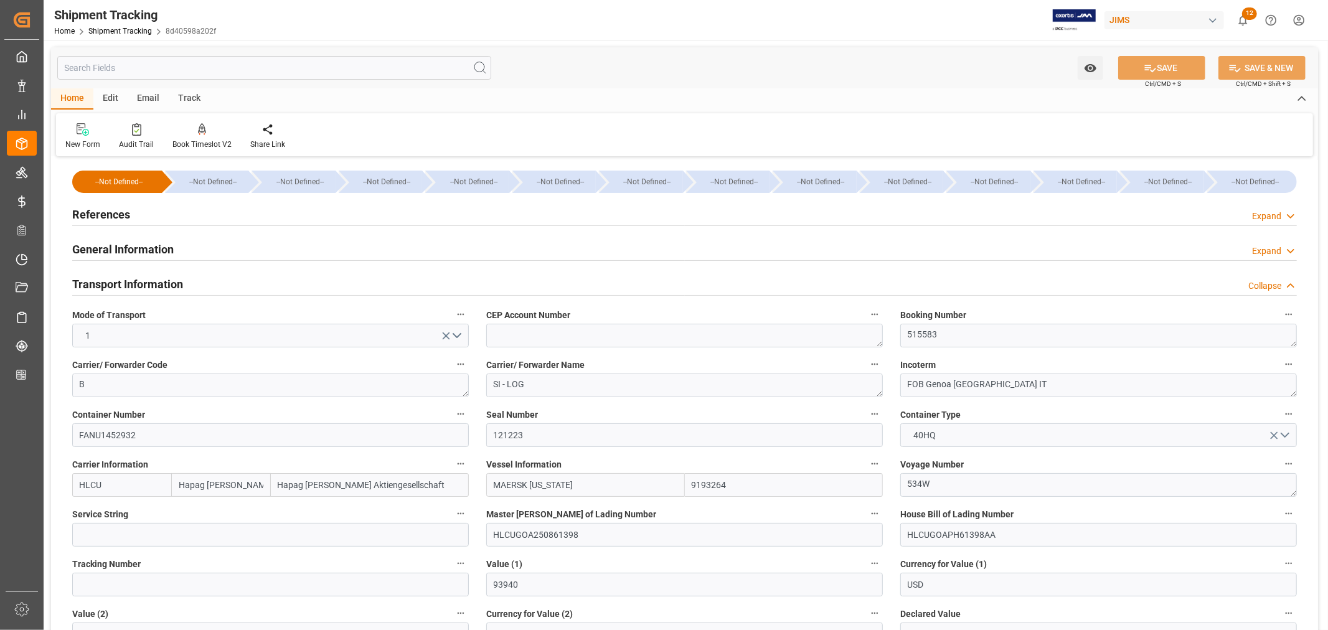
click at [114, 217] on h2 "References" at bounding box center [101, 214] width 58 height 17
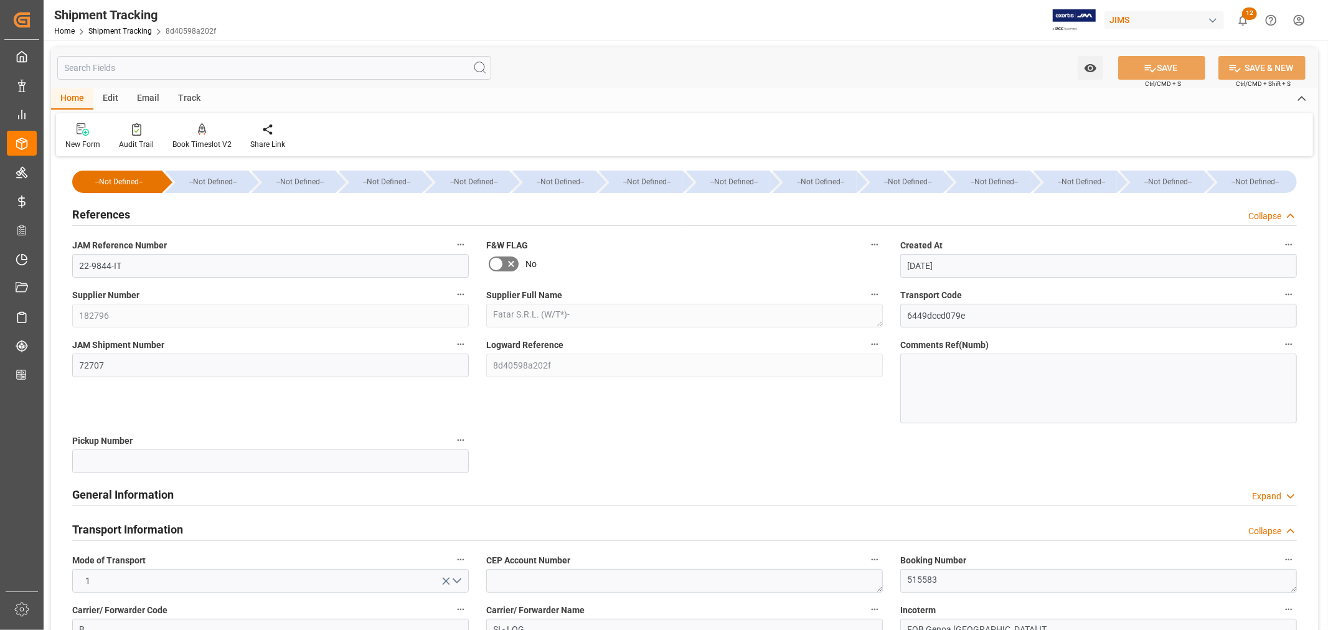
click at [114, 217] on h2 "References" at bounding box center [101, 214] width 58 height 17
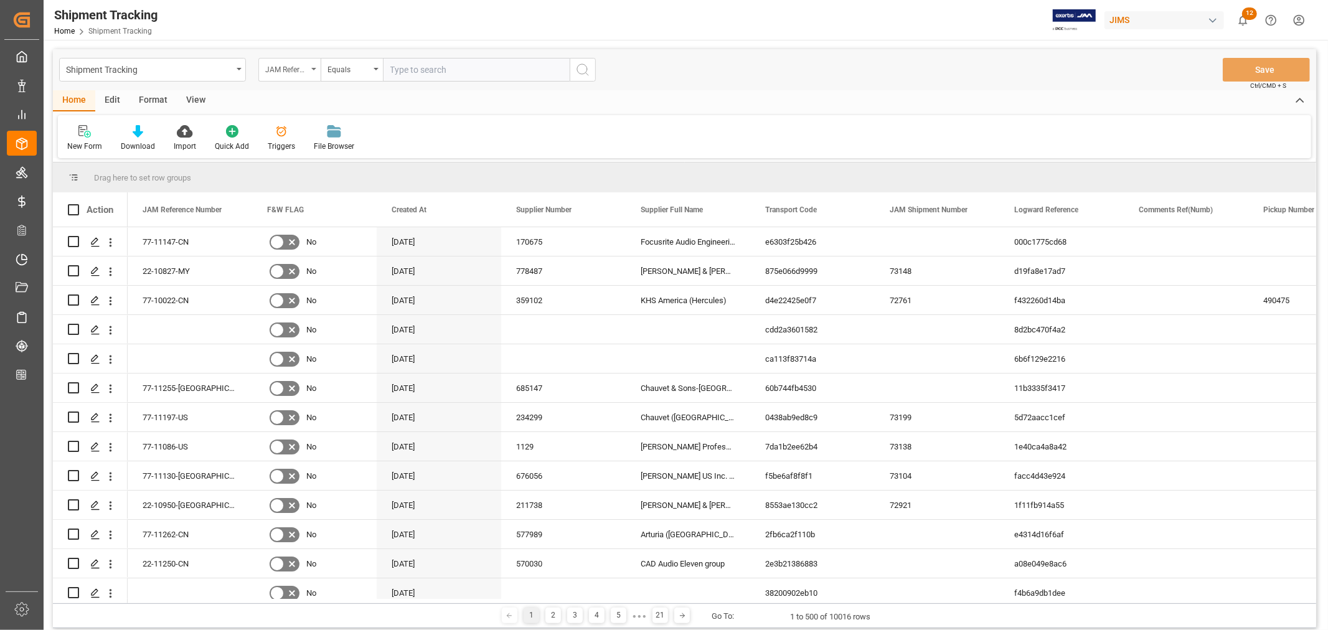
click at [311, 69] on div "JAM Reference Number" at bounding box center [289, 70] width 62 height 24
type input "contai"
click at [310, 129] on div "Container Number" at bounding box center [351, 127] width 185 height 26
click at [426, 71] on input "text" at bounding box center [476, 70] width 187 height 24
paste input "TXGU6697333"
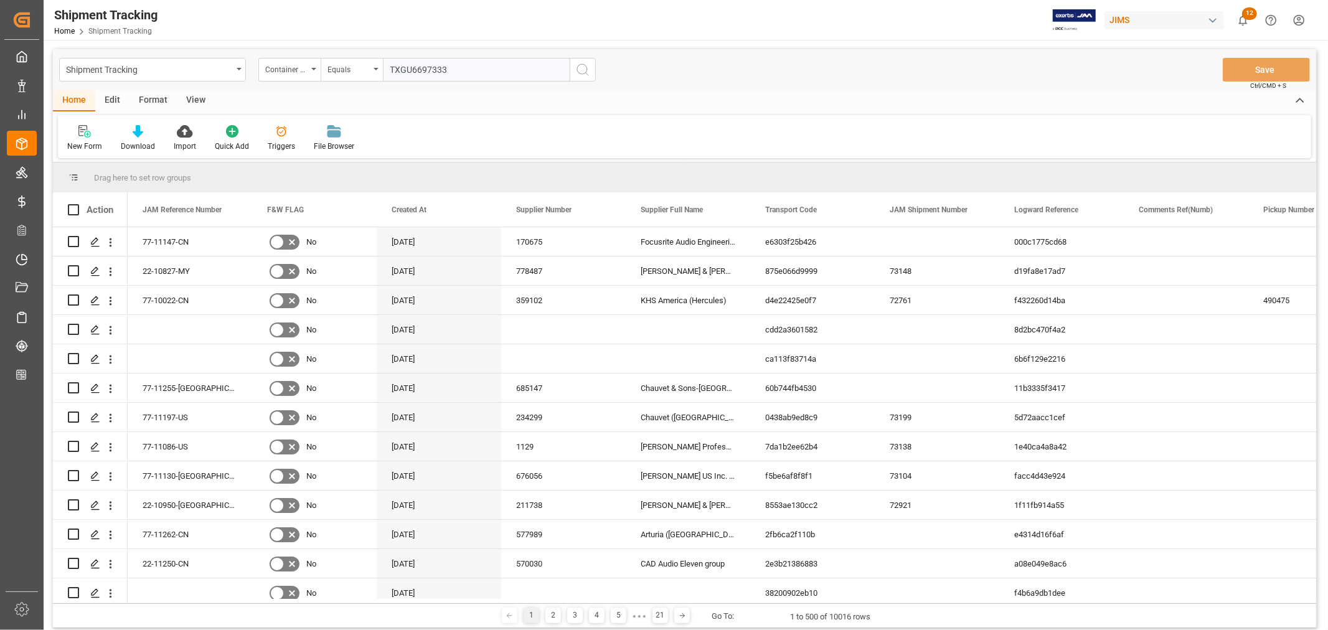
type input "TXGU6697333"
click at [583, 70] on icon "search button" at bounding box center [582, 69] width 15 height 15
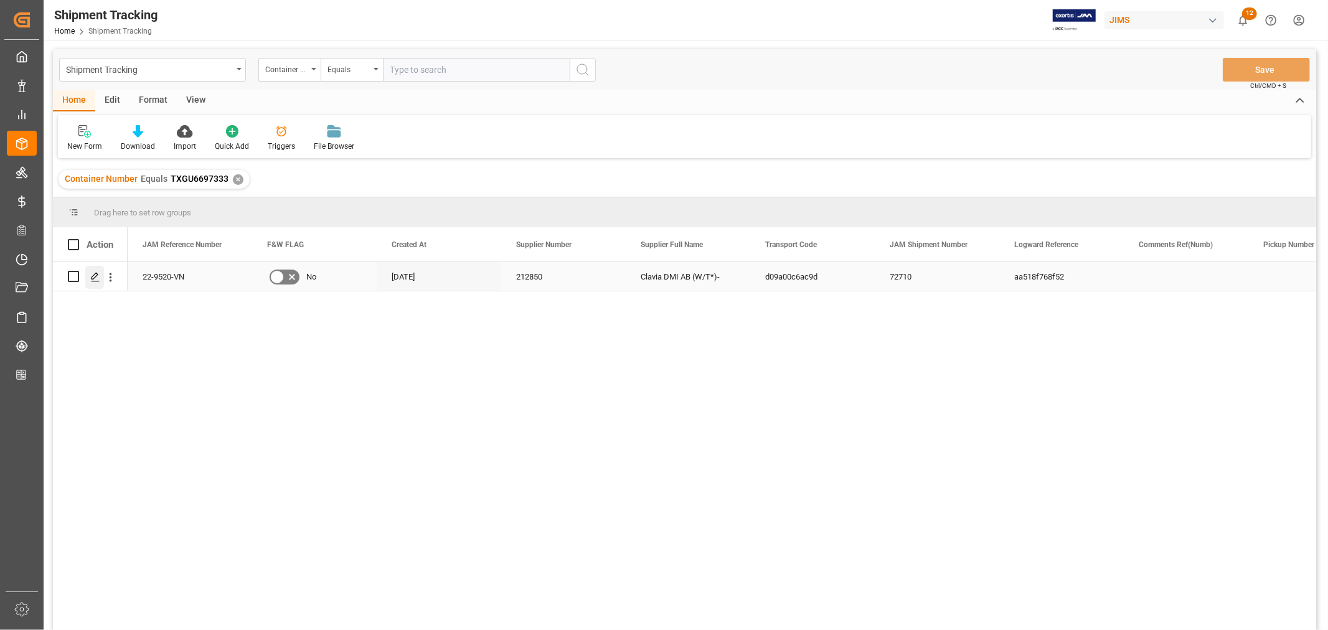
click at [94, 273] on icon "Press SPACE to select this row." at bounding box center [95, 277] width 10 height 10
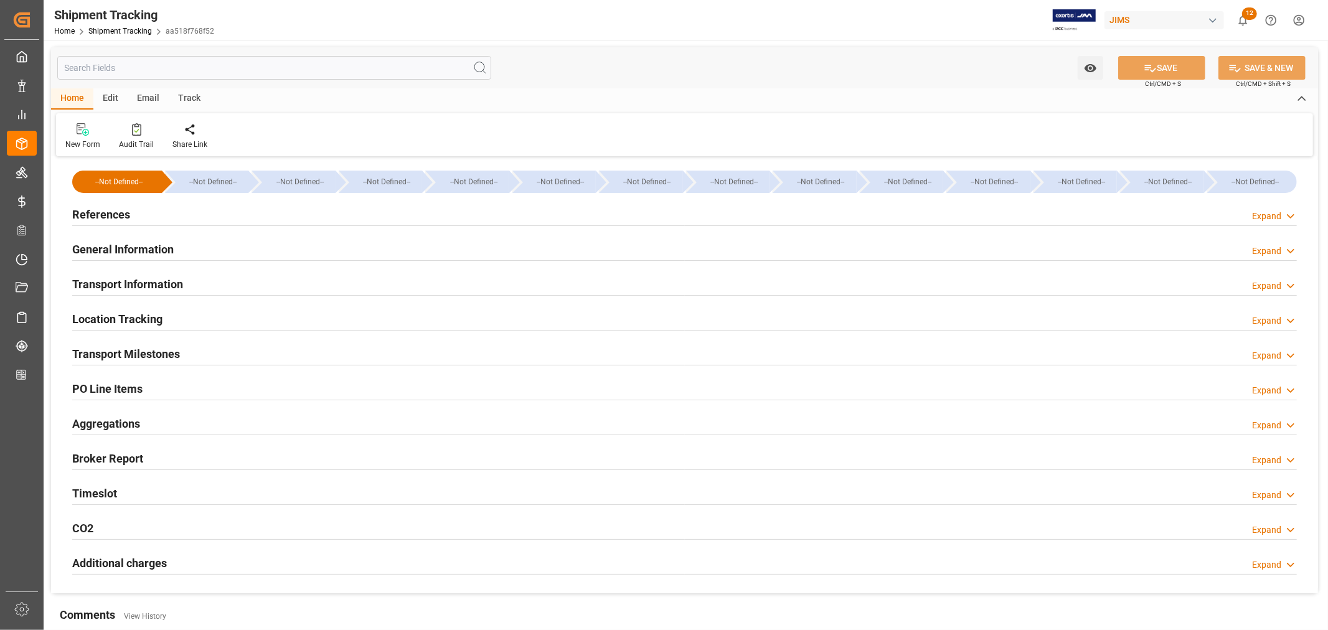
type input "Evergreen"
type input "Evergreen Marine Corp."
type input "9935284"
type input "100670"
type input "18-08-2025 00:00"
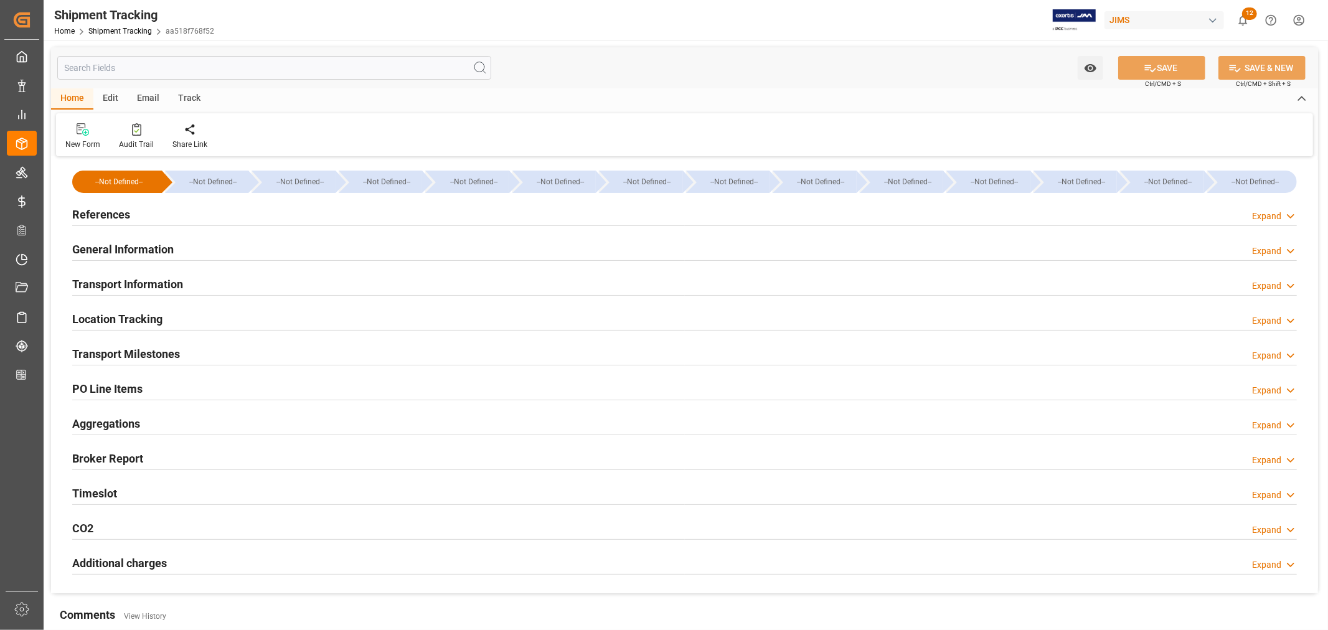
type input "18-08-2025 00:00"
type input "[DATE]"
type input "27-08-2025 00:00"
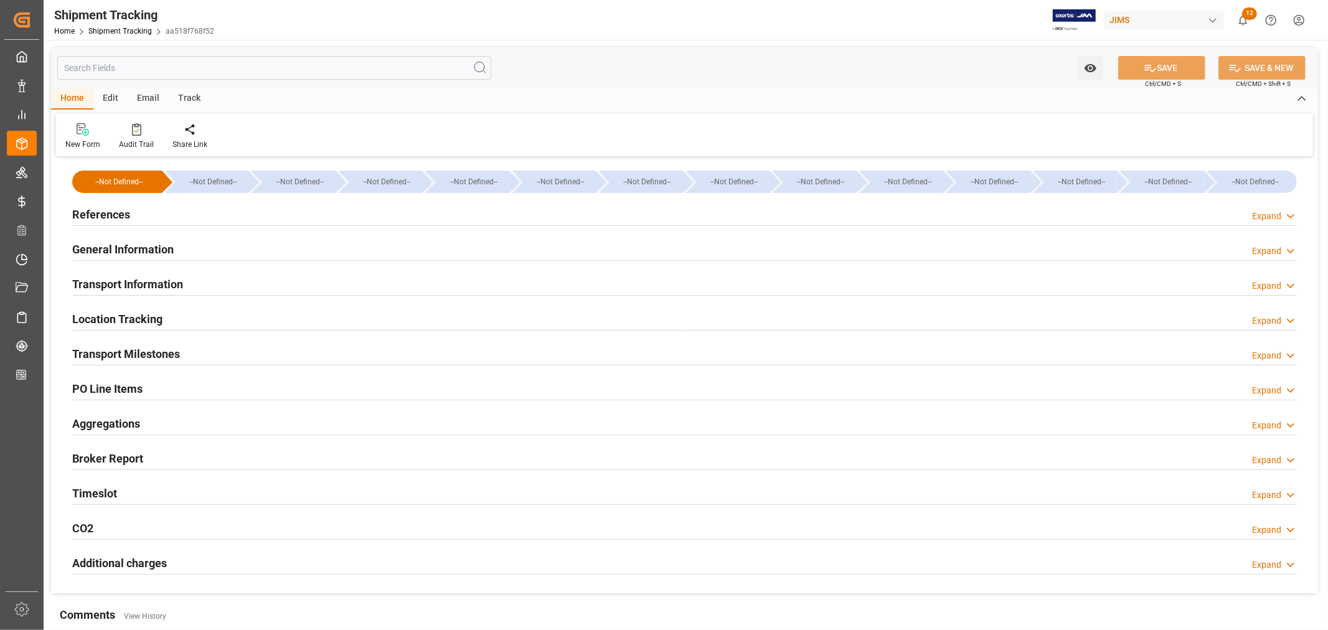
type input "[DATE] 00:00"
type input "[DATE]"
type input "19-09-2025 06:00"
type input "29-09-2025"
type input "[DATE] 00:00"
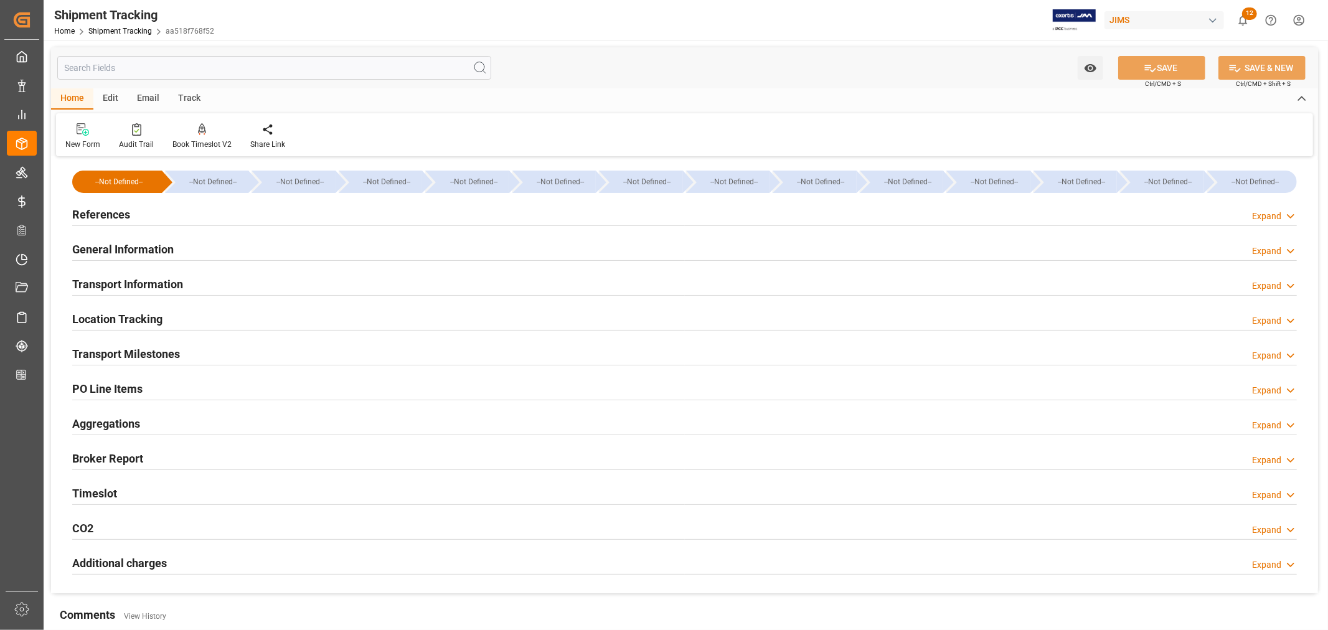
click at [172, 354] on h2 "Transport Milestones" at bounding box center [126, 353] width 108 height 17
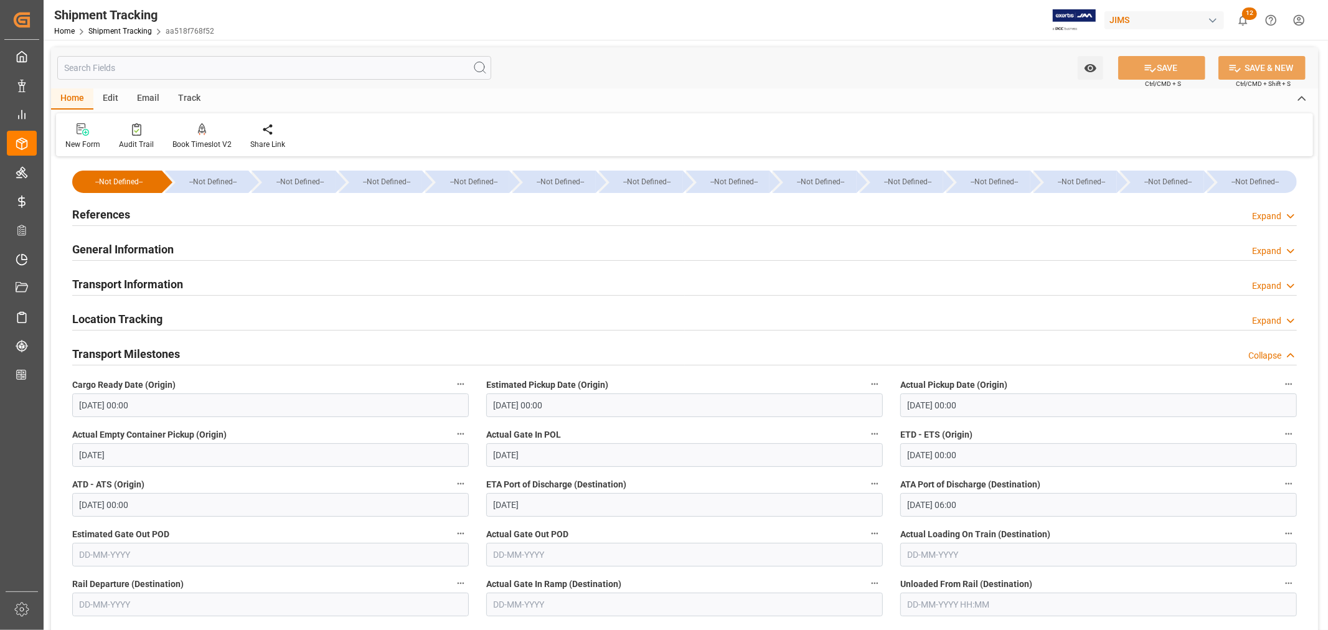
click at [138, 279] on h2 "Transport Information" at bounding box center [127, 284] width 111 height 17
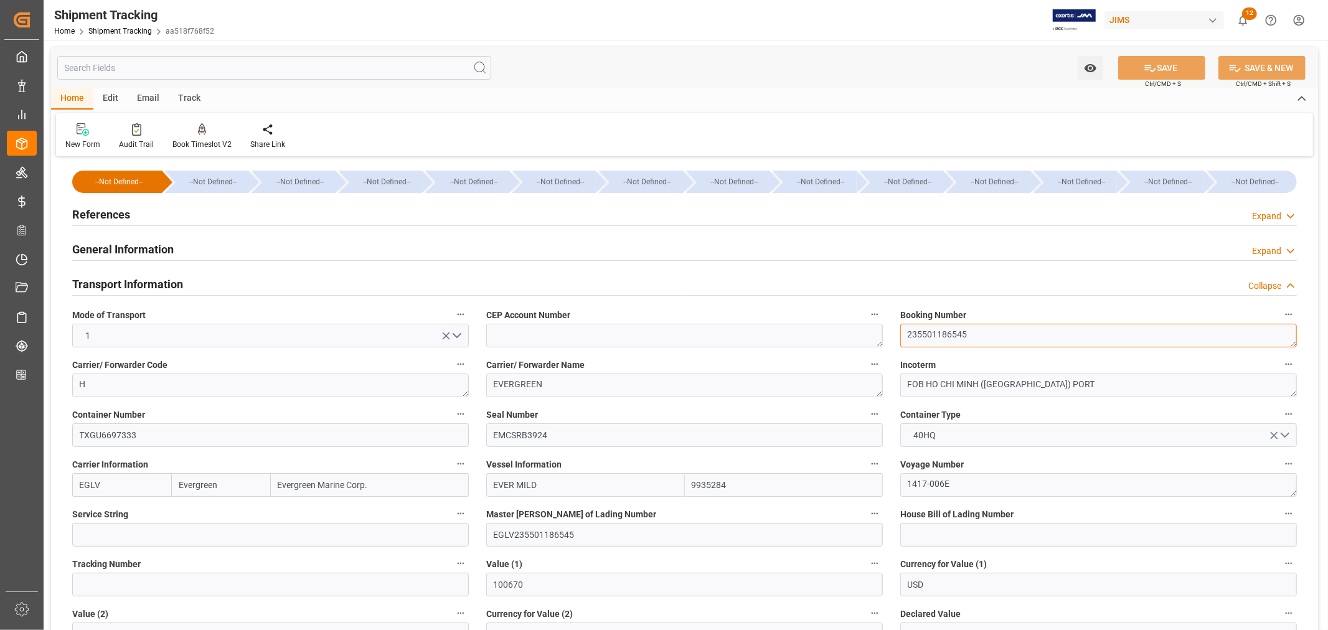
click at [922, 339] on textarea "235501186545" at bounding box center [1098, 336] width 396 height 24
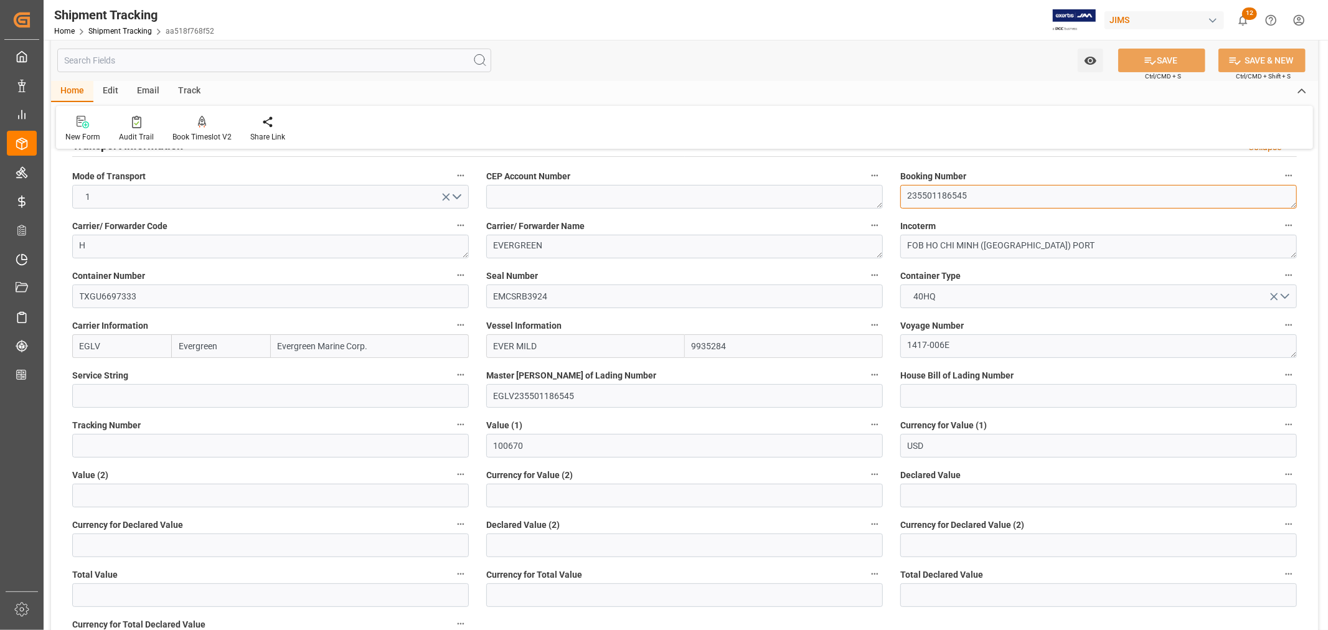
scroll to position [138, 0]
click at [927, 189] on textarea "235501186545" at bounding box center [1098, 197] width 396 height 24
click at [927, 190] on textarea "235501186545" at bounding box center [1098, 197] width 396 height 24
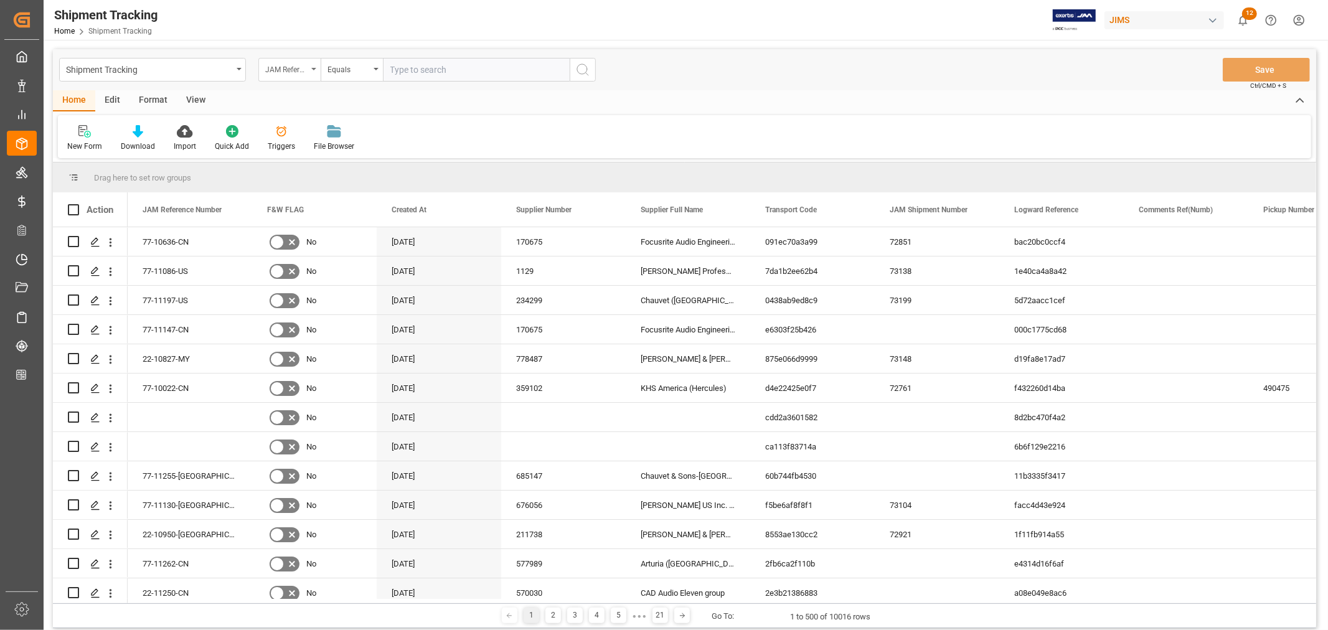
click at [314, 69] on icon "open menu" at bounding box center [313, 69] width 5 height 2
type input "contai"
click at [311, 131] on div "Container Number" at bounding box center [351, 127] width 185 height 26
click at [434, 70] on input "text" at bounding box center [476, 70] width 187 height 24
paste input "EMCU1665116"
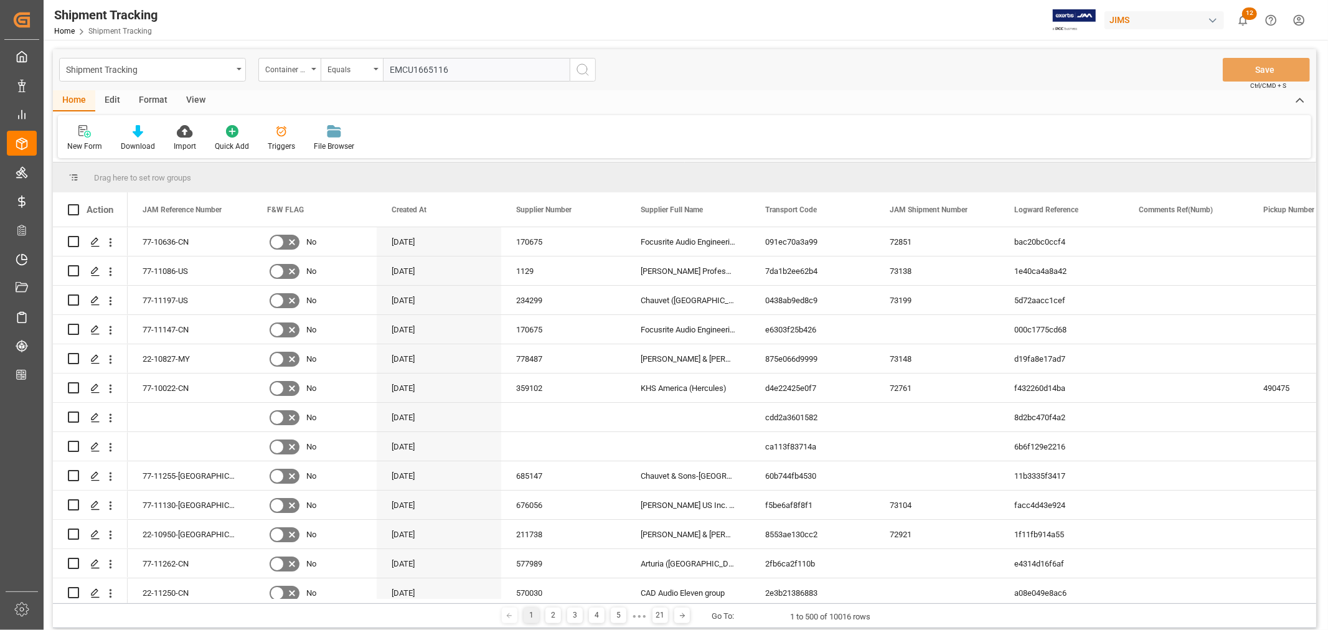
type input "EMCU1665116"
click at [581, 65] on icon "search button" at bounding box center [582, 69] width 15 height 15
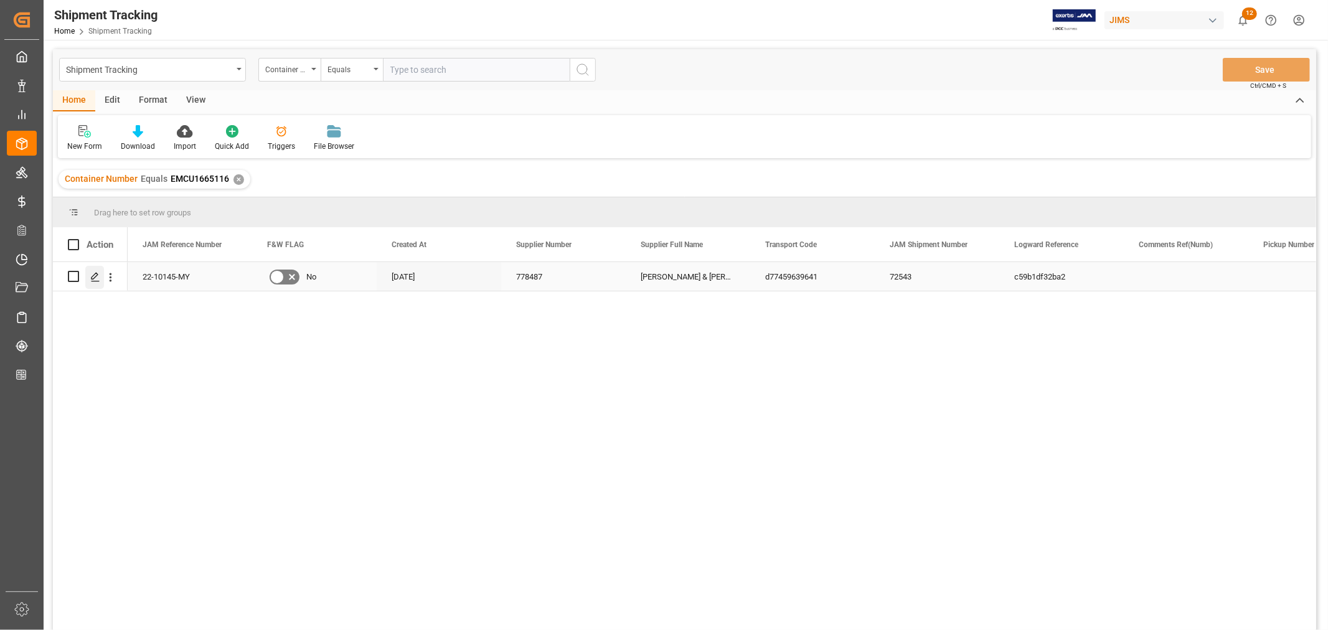
click at [91, 274] on icon "Press SPACE to select this row." at bounding box center [95, 277] width 10 height 10
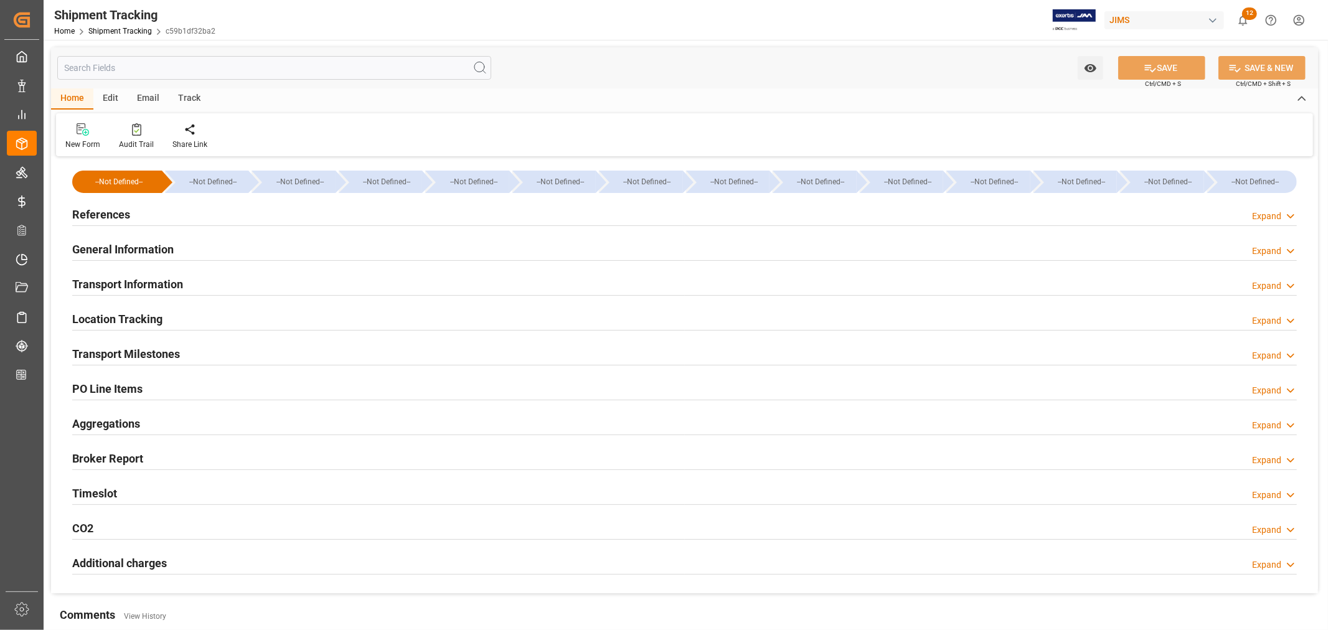
type input "Evergreen"
type input "Evergreen Marine Corp."
type input "9935284"
type input "162213.09"
type input "01-08-2025 00:00"
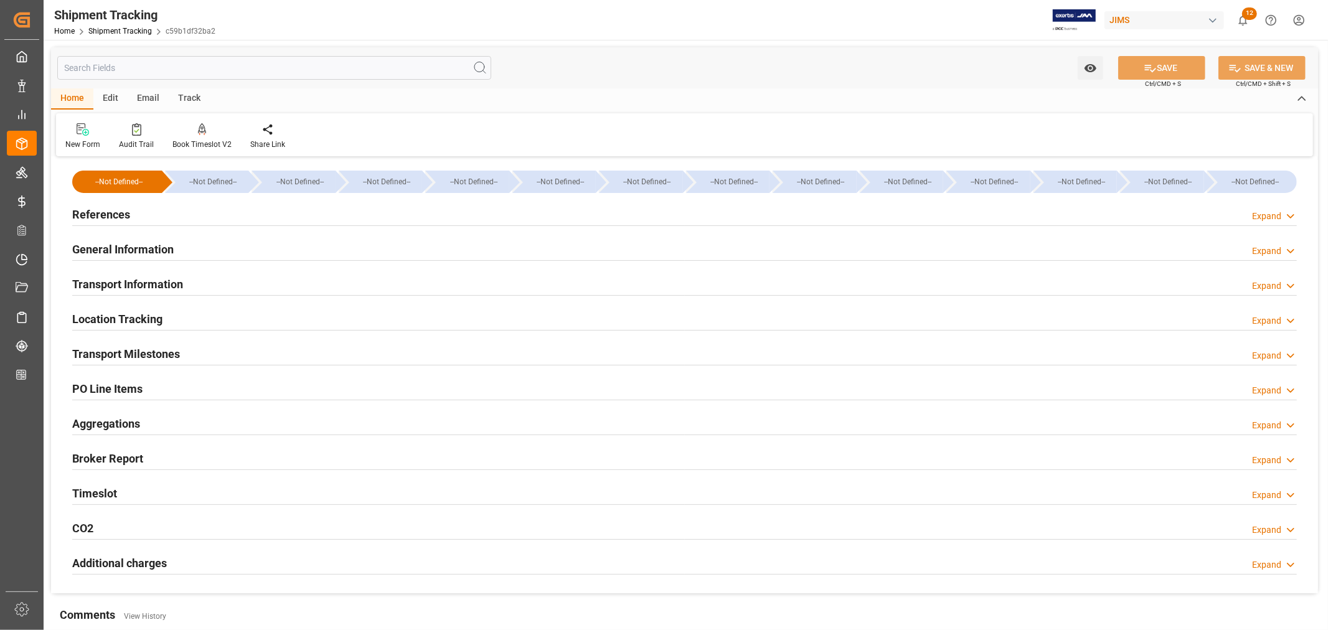
type input "02-08-2025 00:00"
type input "02-08-2025"
type input "[DATE]"
type input "11-08-2025 00:00"
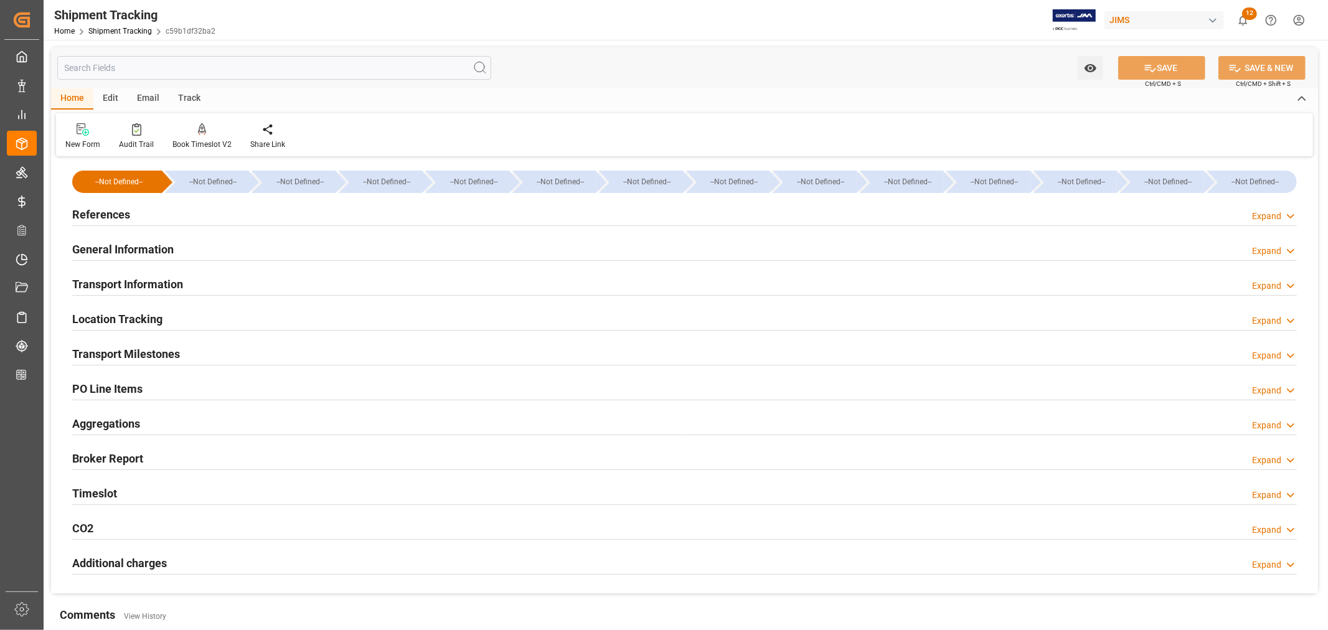
type input "11-08-2025 16:52"
type input "[DATE]"
type input "19-09-2025 06:00"
type input "29-09-2025"
type input "07-10-2025 00:00"
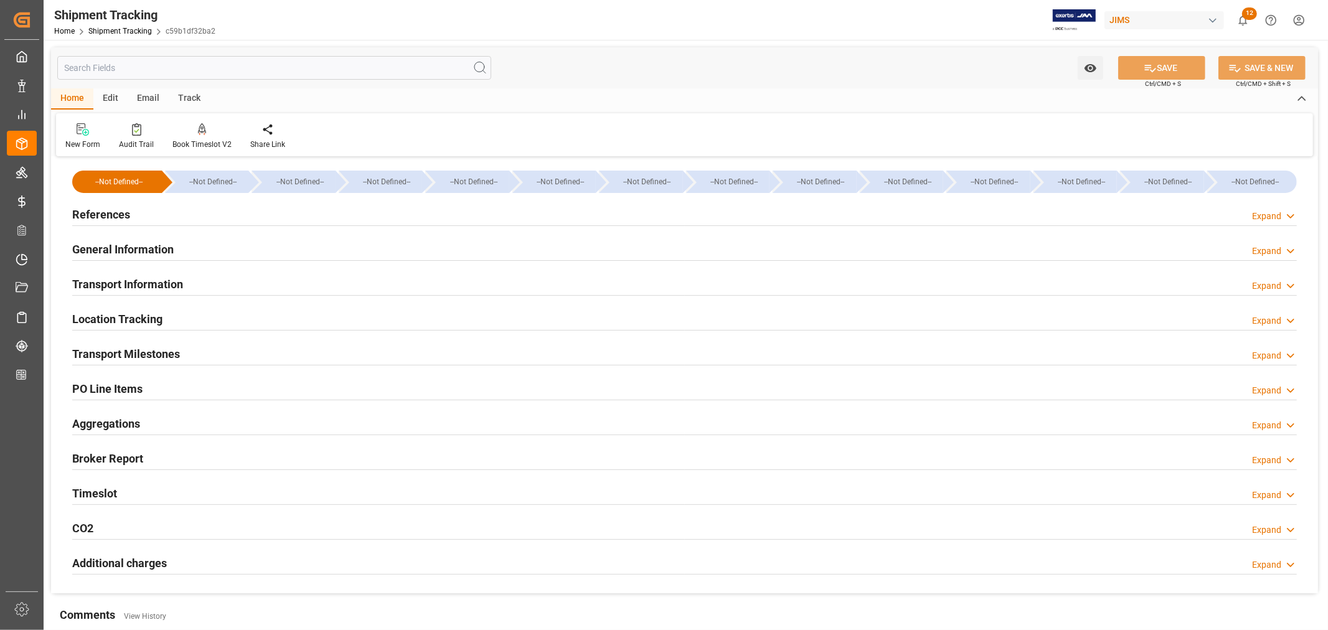
click at [138, 356] on h2 "Transport Milestones" at bounding box center [126, 353] width 108 height 17
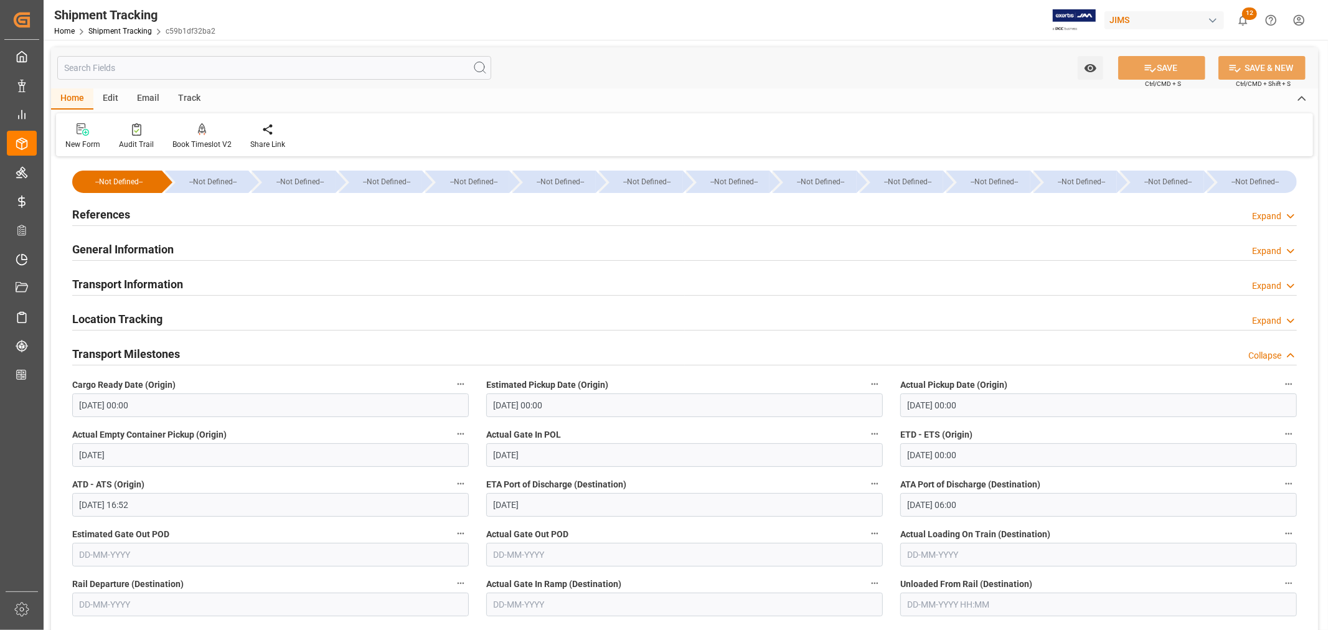
click at [117, 288] on h2 "Transport Information" at bounding box center [127, 284] width 111 height 17
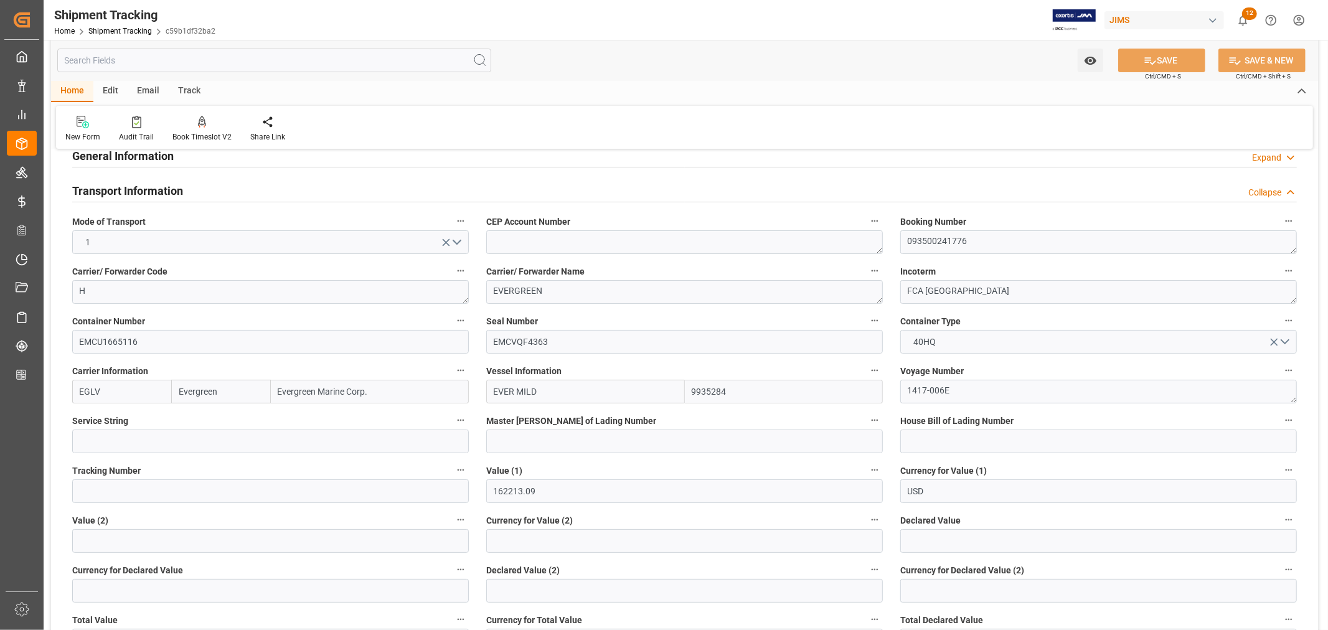
scroll to position [69, 0]
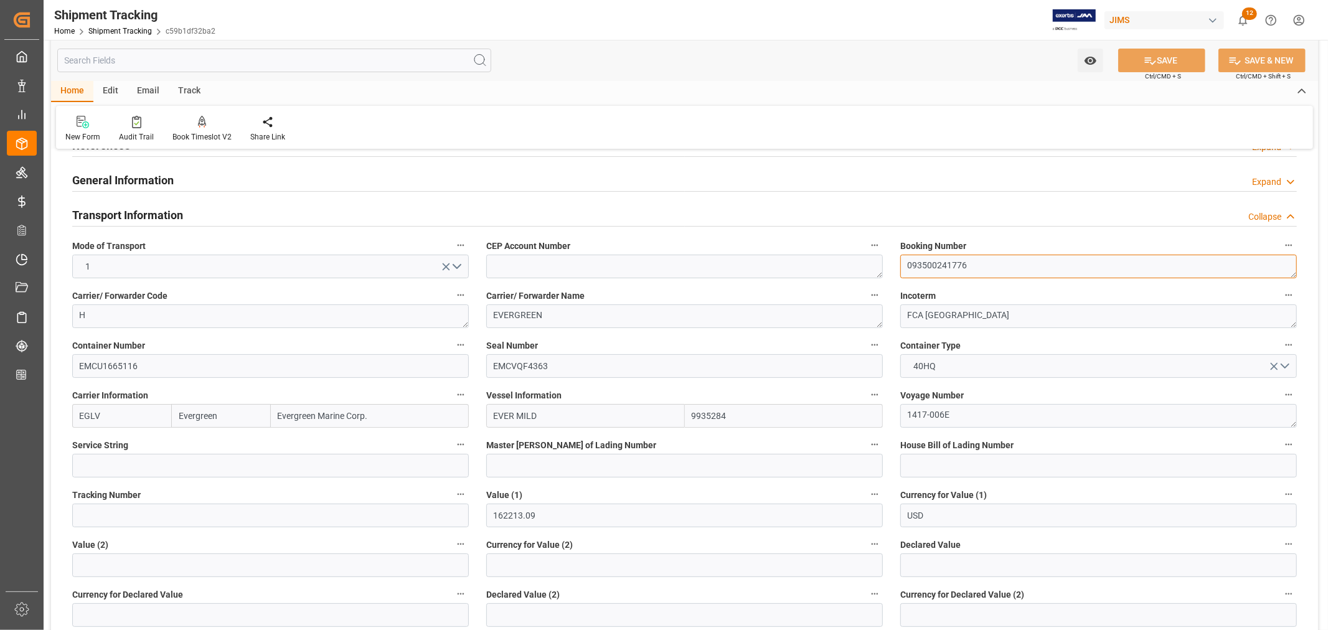
click at [945, 257] on textarea "093500241776" at bounding box center [1098, 267] width 396 height 24
click at [944, 258] on textarea "093500241776" at bounding box center [1098, 267] width 396 height 24
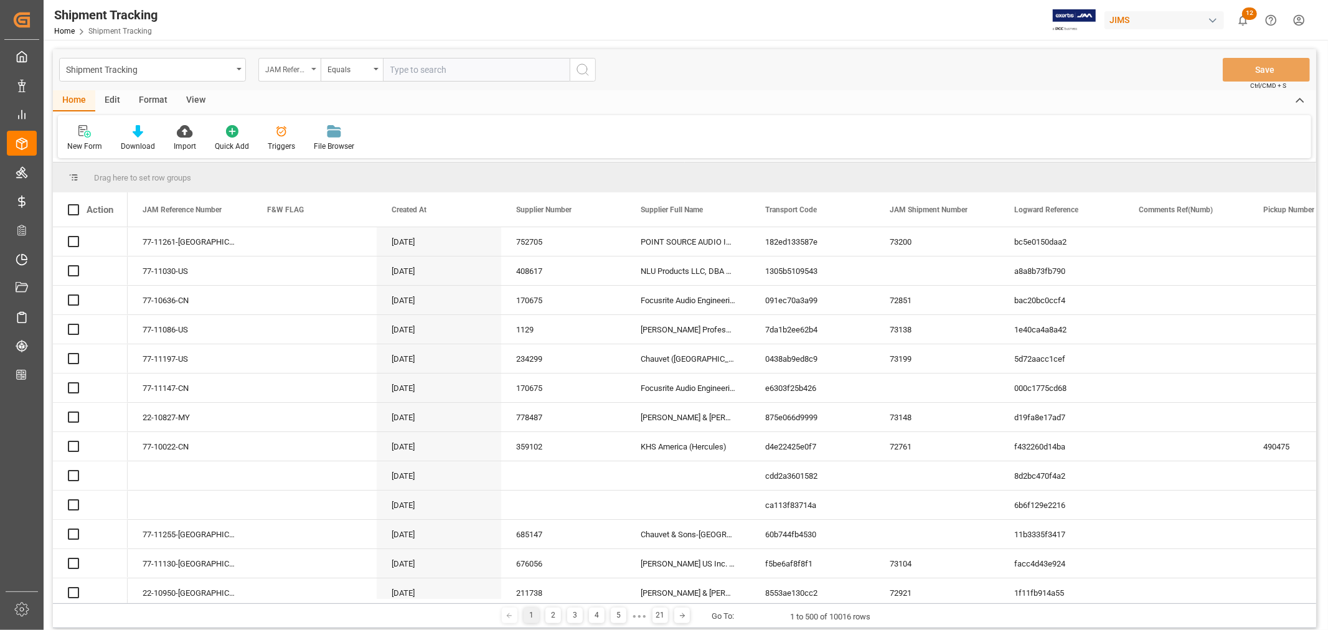
click at [314, 66] on div "JAM Reference Number" at bounding box center [289, 70] width 62 height 24
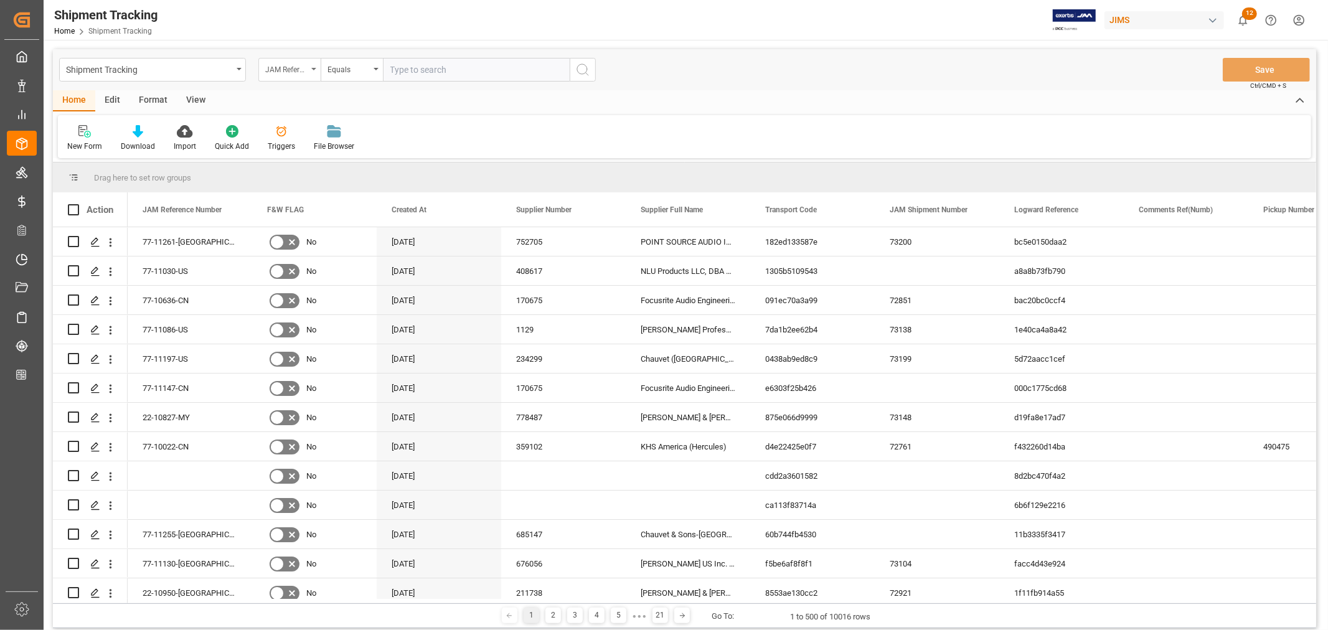
click at [315, 71] on div "JAM Reference Number" at bounding box center [289, 70] width 62 height 24
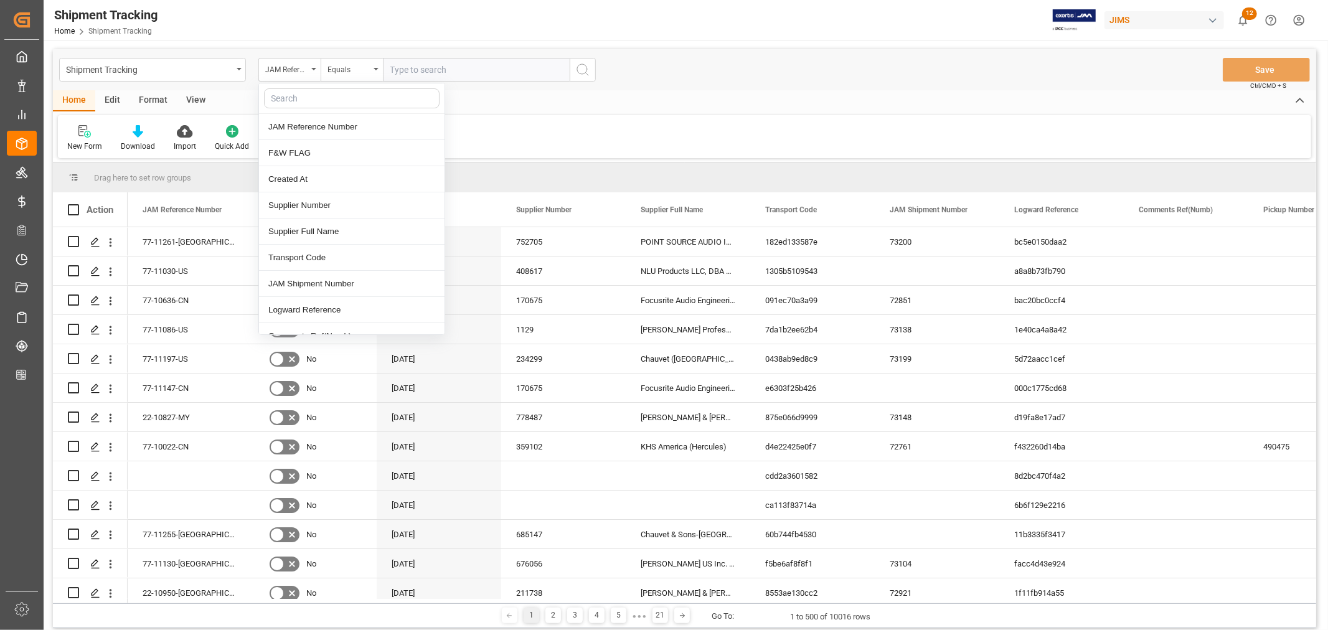
click at [298, 100] on div "Home Edit Format View" at bounding box center [684, 100] width 1263 height 21
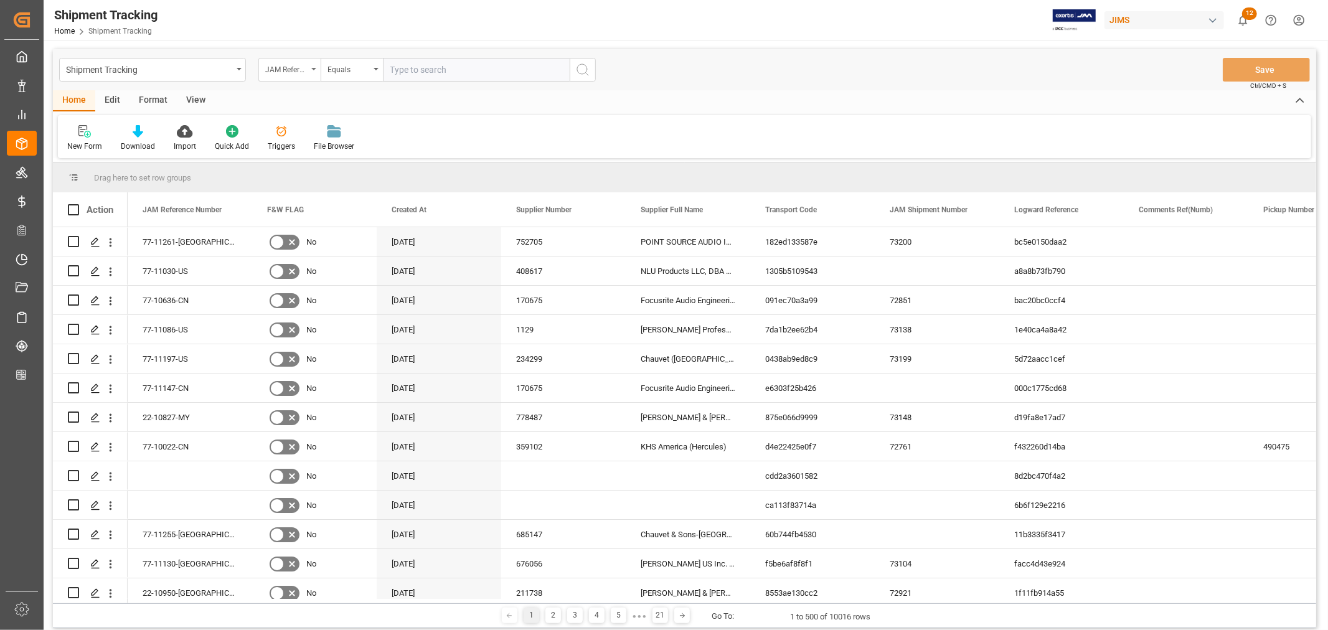
click at [312, 70] on icon "open menu" at bounding box center [313, 69] width 5 height 2
type input "containe"
click at [288, 133] on div "Container Number" at bounding box center [351, 127] width 185 height 26
click at [451, 60] on input "text" at bounding box center [476, 70] width 187 height 24
paste input "fanu1452932"
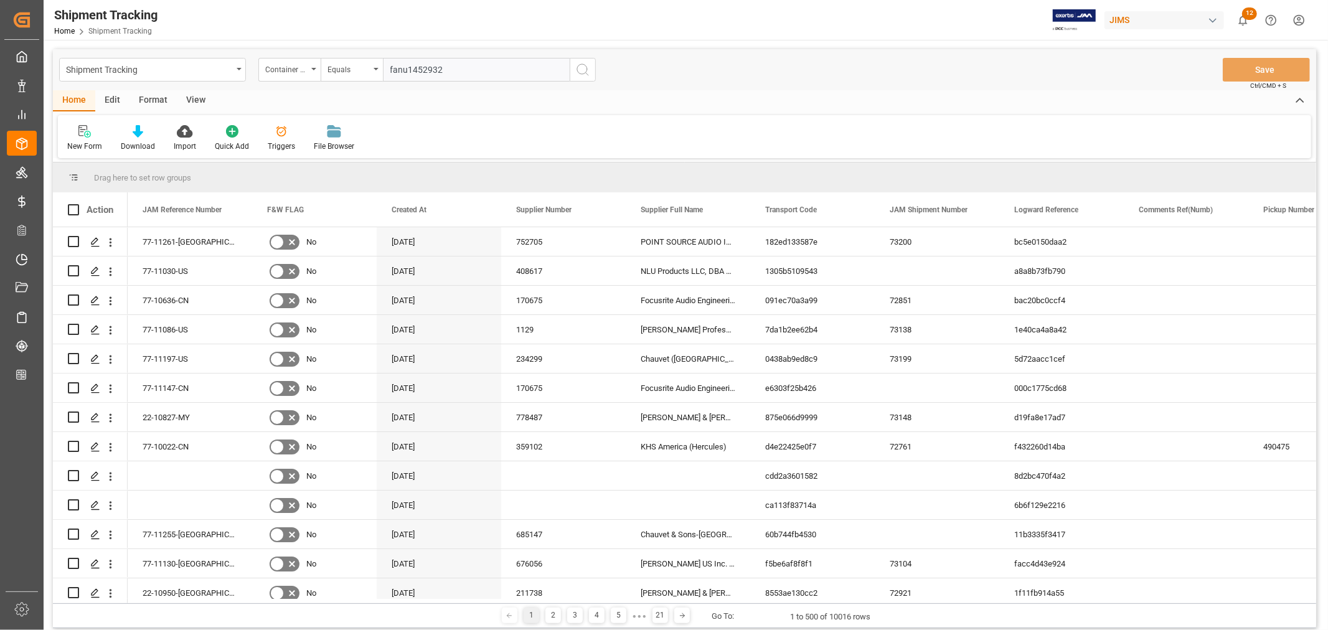
type input "fanu1452932"
click at [582, 70] on icon "search button" at bounding box center [582, 69] width 15 height 15
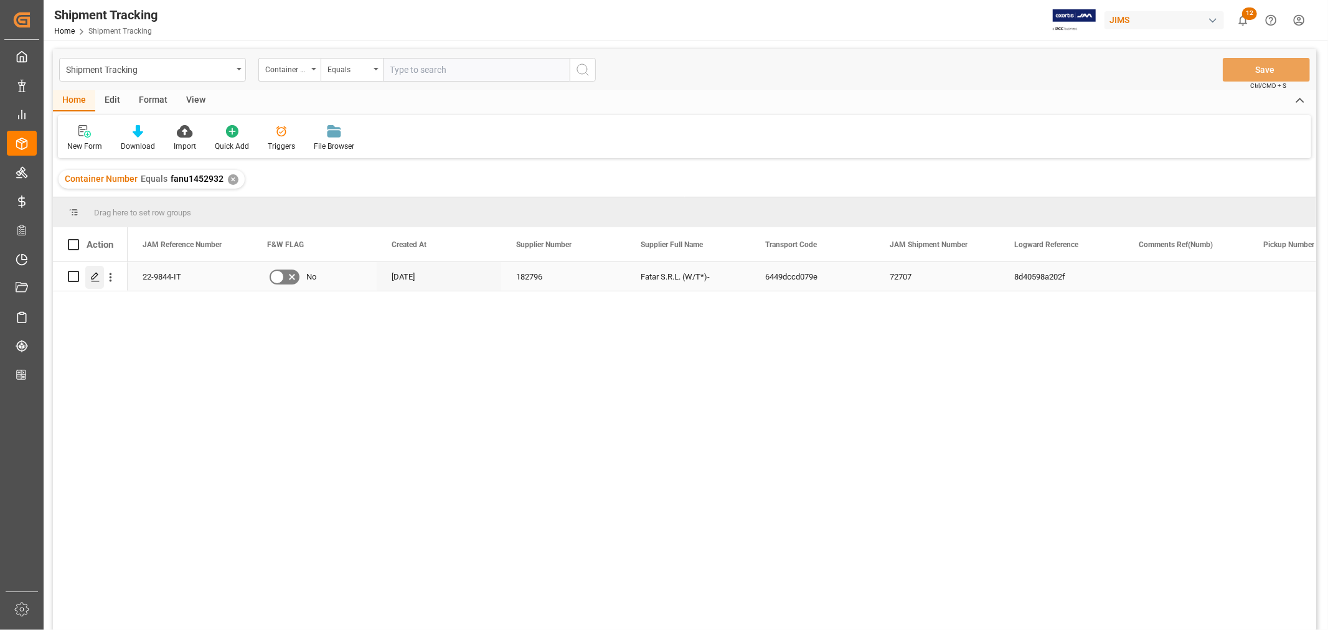
click at [96, 278] on icon "Press SPACE to select this row." at bounding box center [95, 277] width 10 height 10
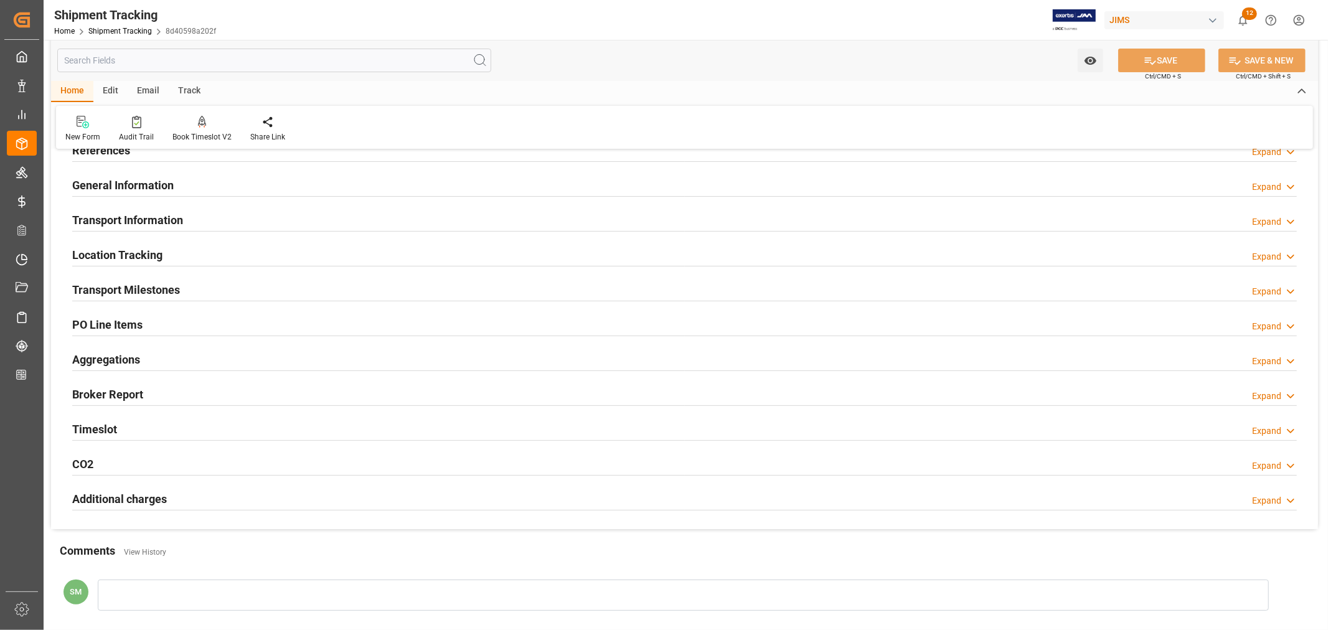
scroll to position [138, 0]
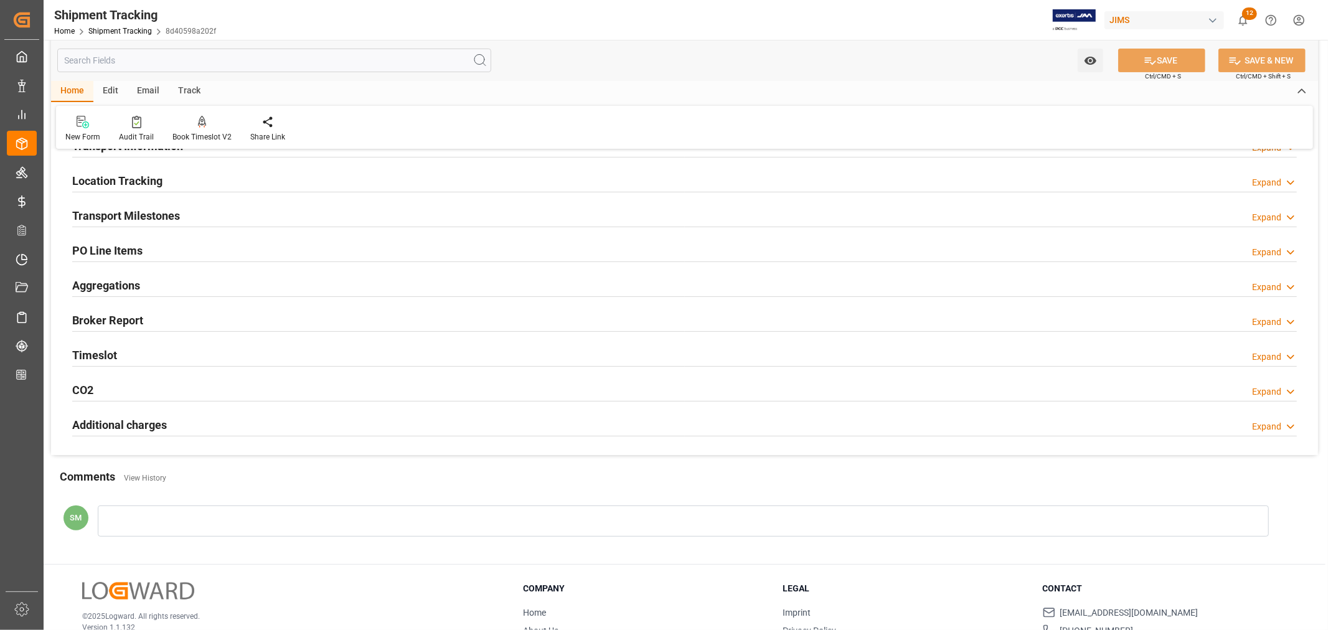
click at [154, 221] on h2 "Transport Milestones" at bounding box center [126, 215] width 108 height 17
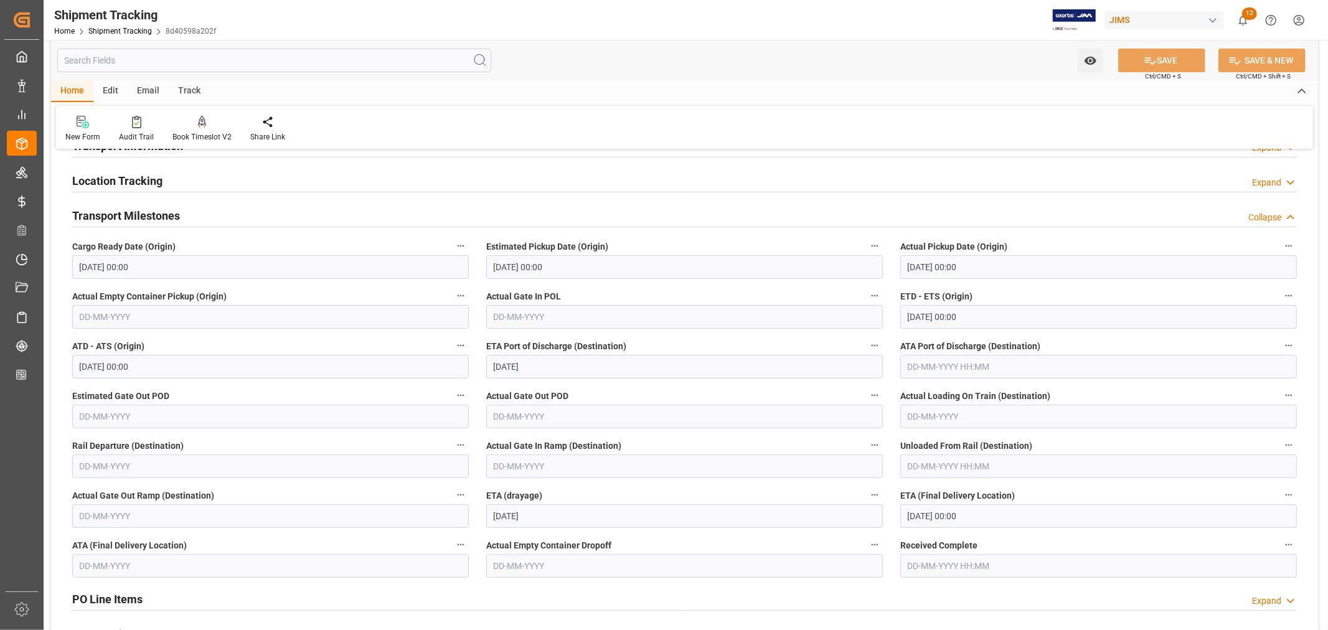
click at [154, 221] on h2 "Transport Milestones" at bounding box center [126, 215] width 108 height 17
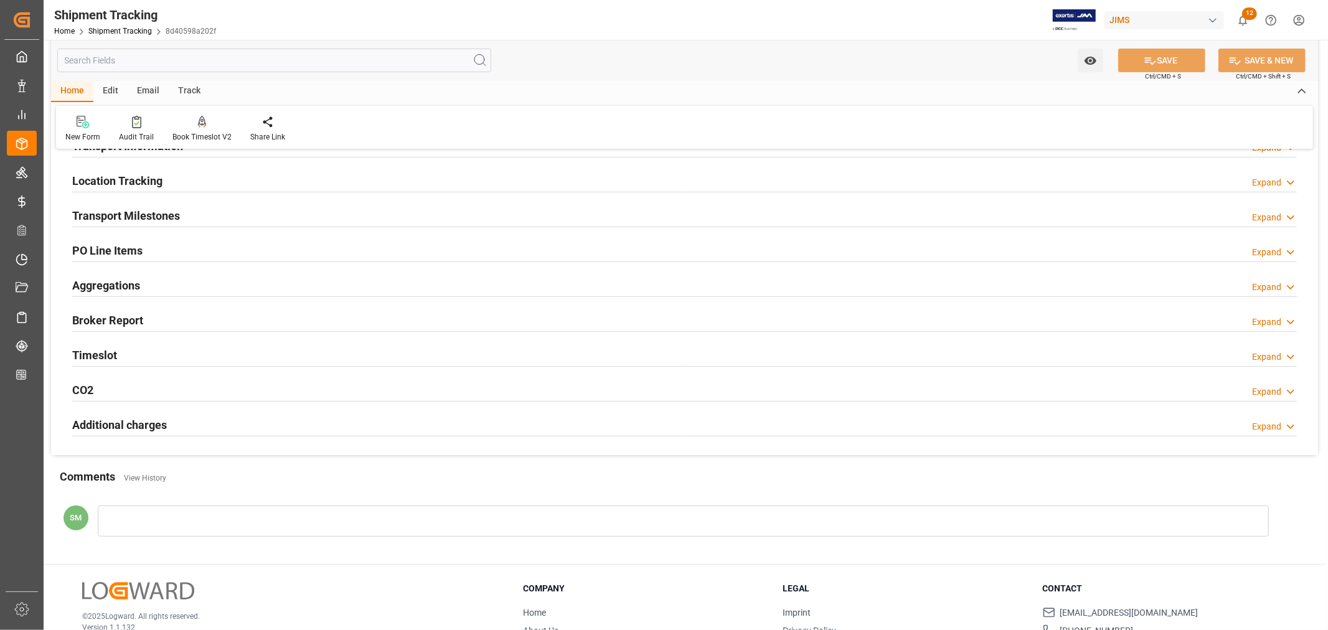
scroll to position [0, 0]
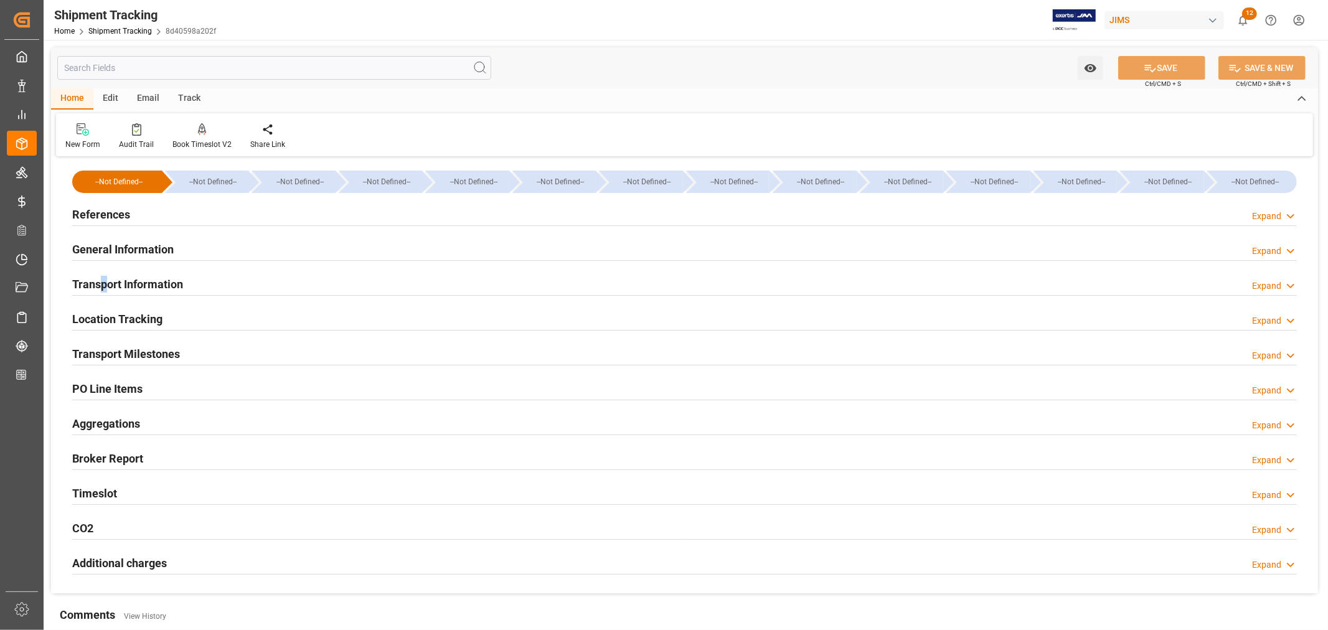
click at [103, 288] on h2 "Transport Information" at bounding box center [127, 284] width 111 height 17
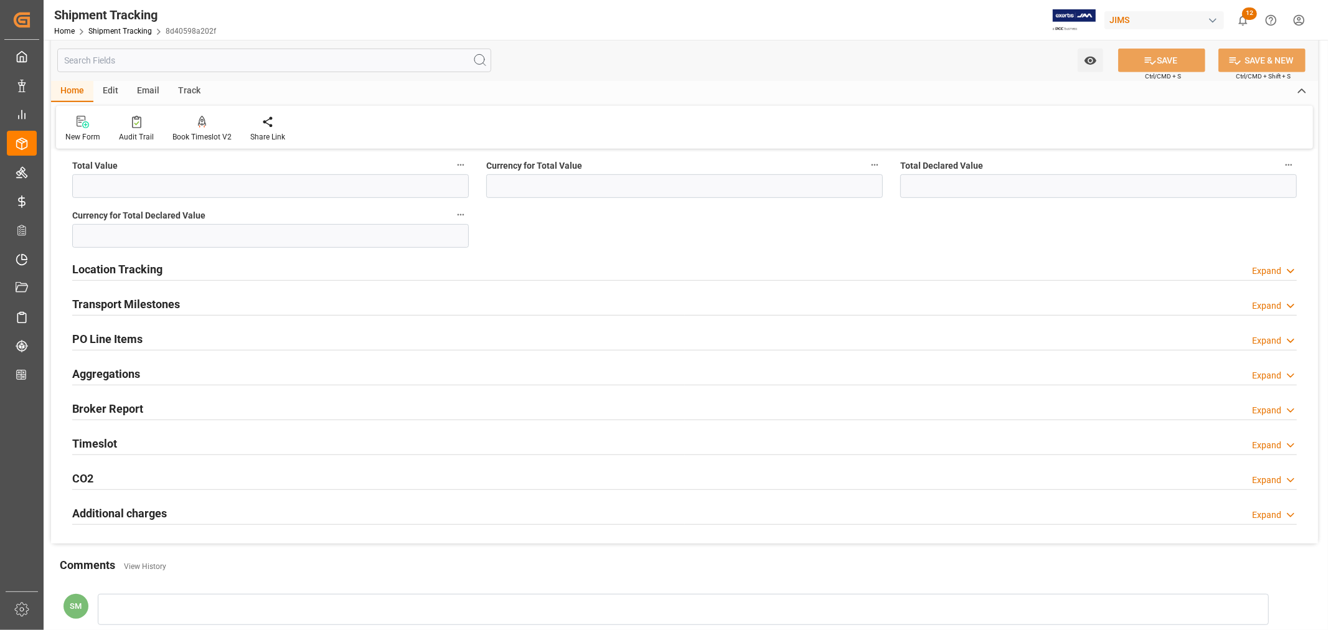
scroll to position [553, 0]
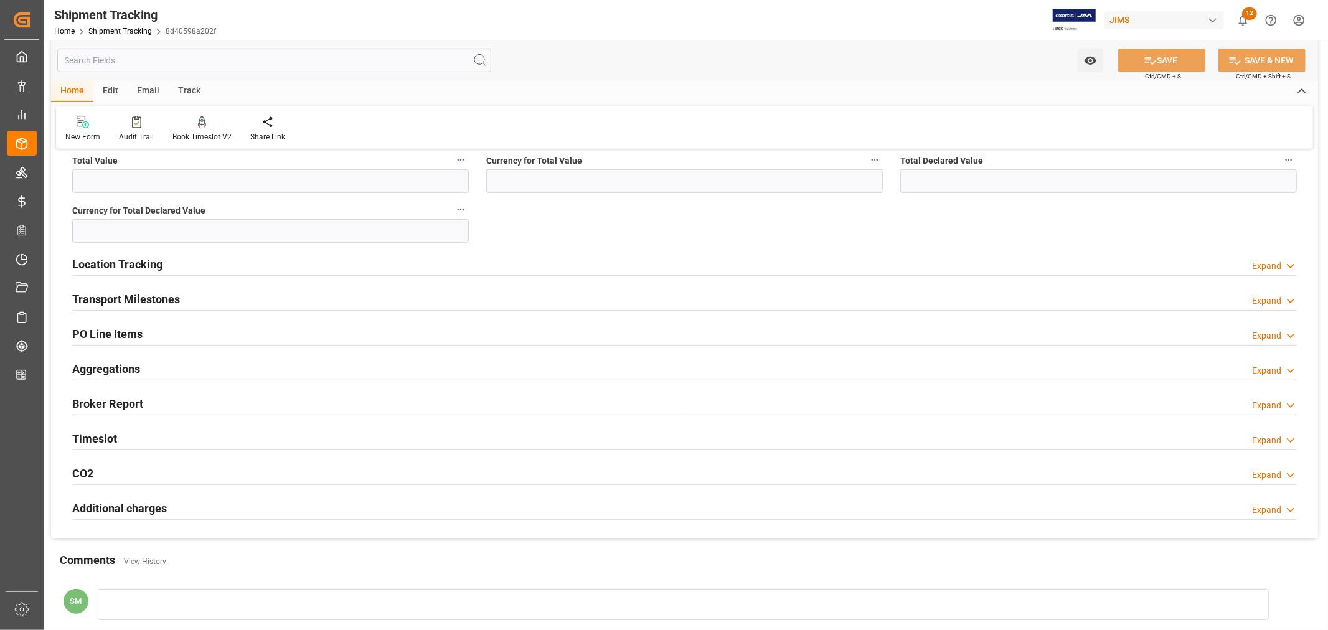
click at [141, 298] on h2 "Transport Milestones" at bounding box center [126, 299] width 108 height 17
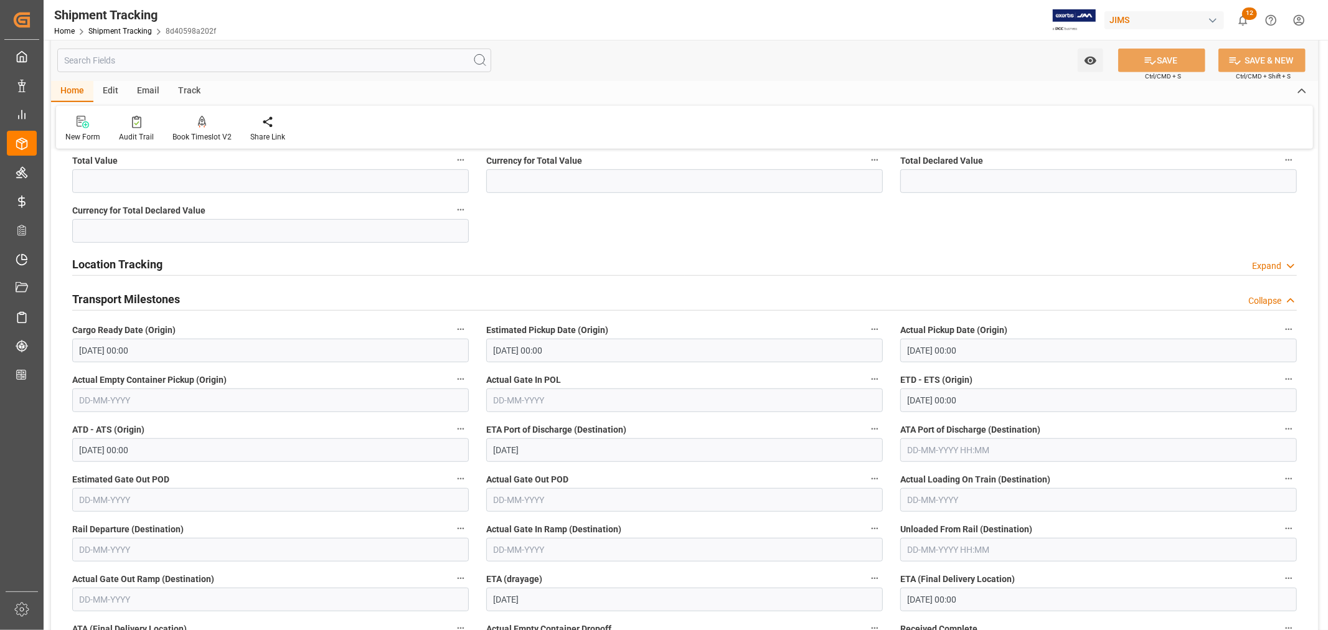
scroll to position [761, 0]
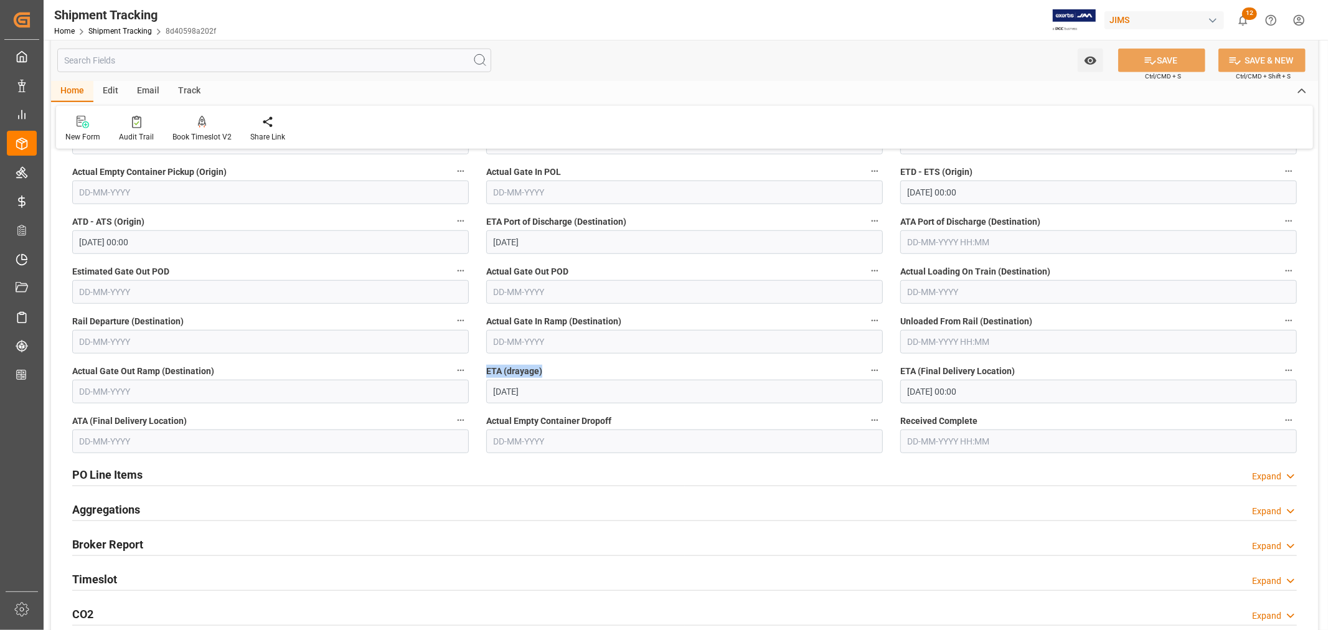
drag, startPoint x: 549, startPoint y: 367, endPoint x: 477, endPoint y: 370, distance: 72.3
click at [477, 370] on div "ETA (drayage) [DATE]" at bounding box center [684, 383] width 414 height 50
copy span "ETA (drayage)"
click at [138, 129] on div "Audit Trail" at bounding box center [137, 128] width 54 height 27
